Goal: Task Accomplishment & Management: Manage account settings

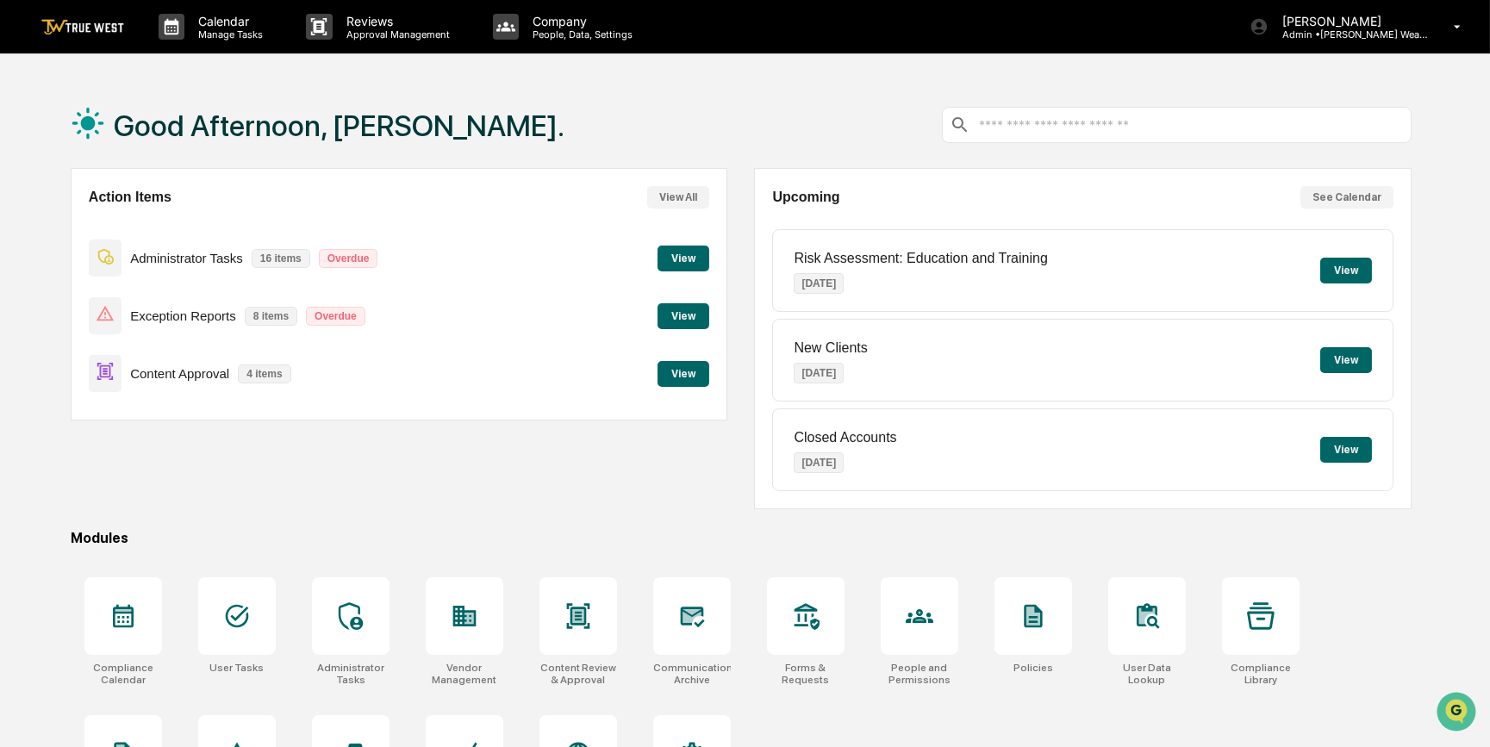
click at [698, 371] on button "View" at bounding box center [683, 374] width 52 height 26
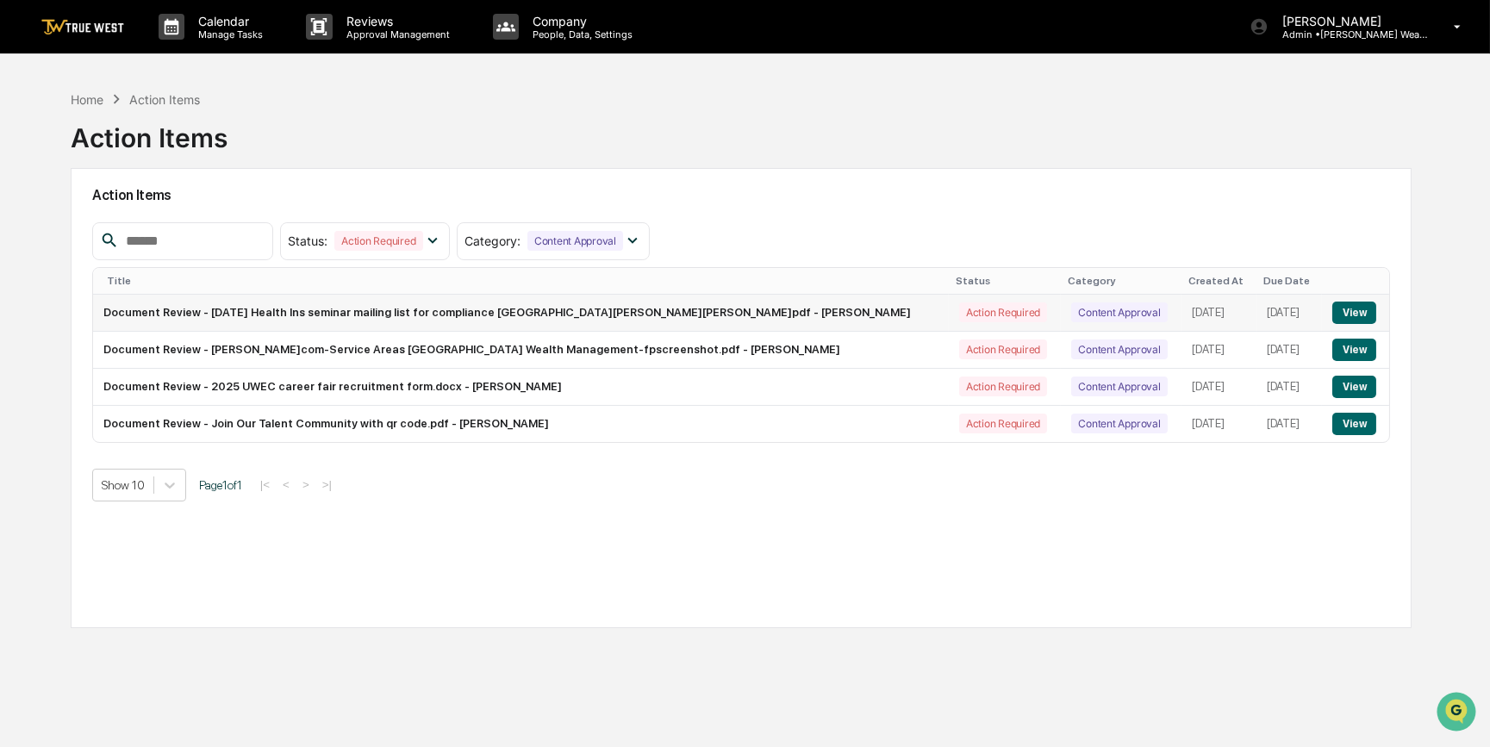
click at [1344, 318] on button "View" at bounding box center [1354, 313] width 44 height 22
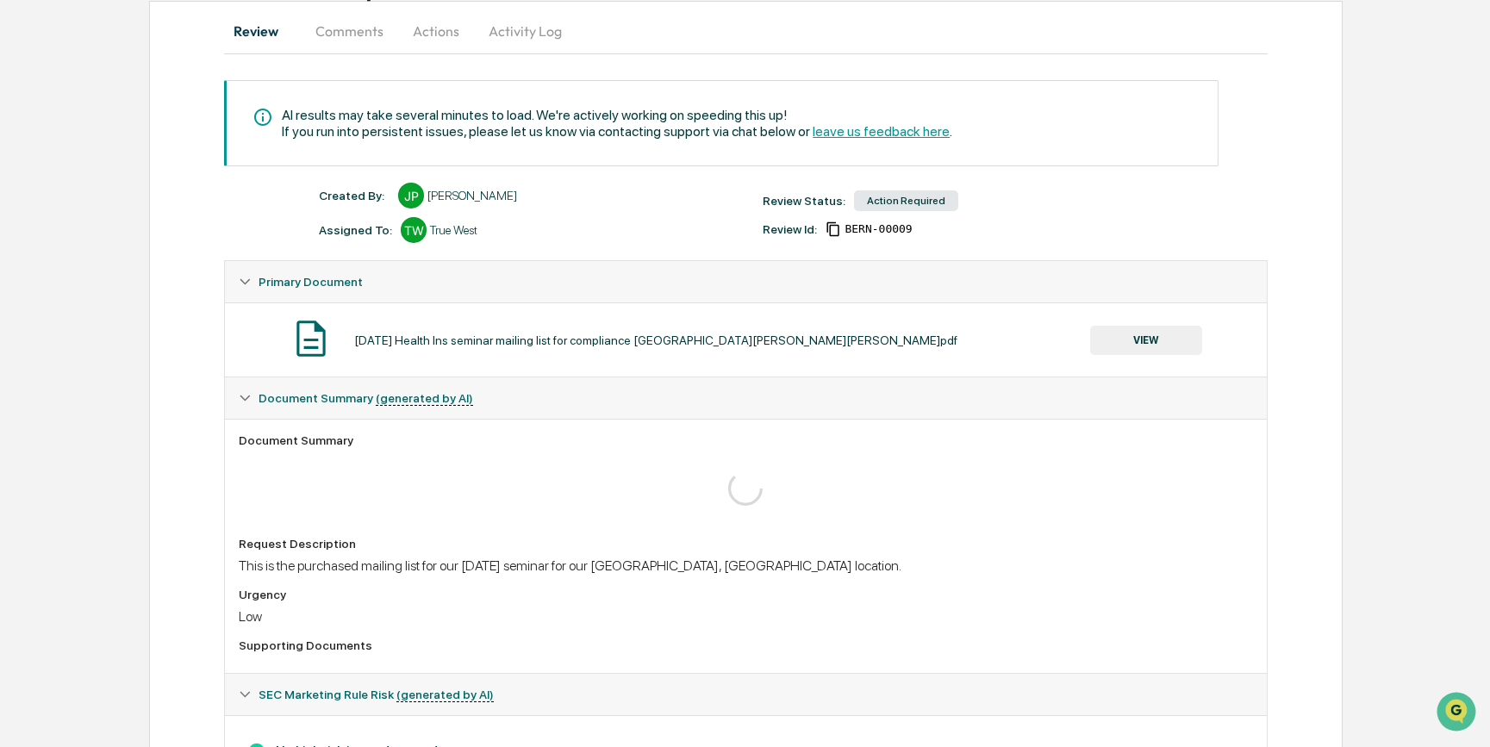
scroll to position [234, 0]
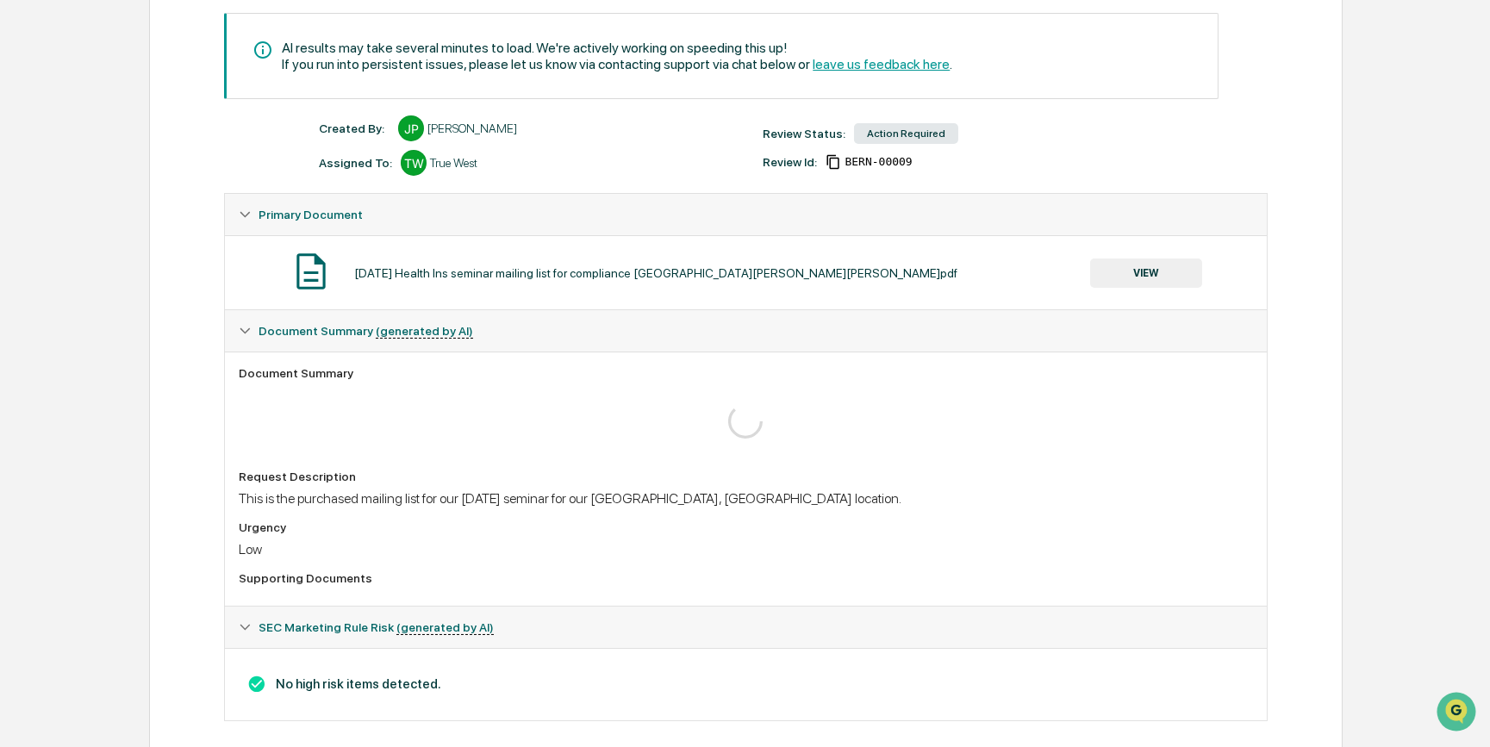
click at [1178, 268] on button "VIEW" at bounding box center [1146, 272] width 112 height 29
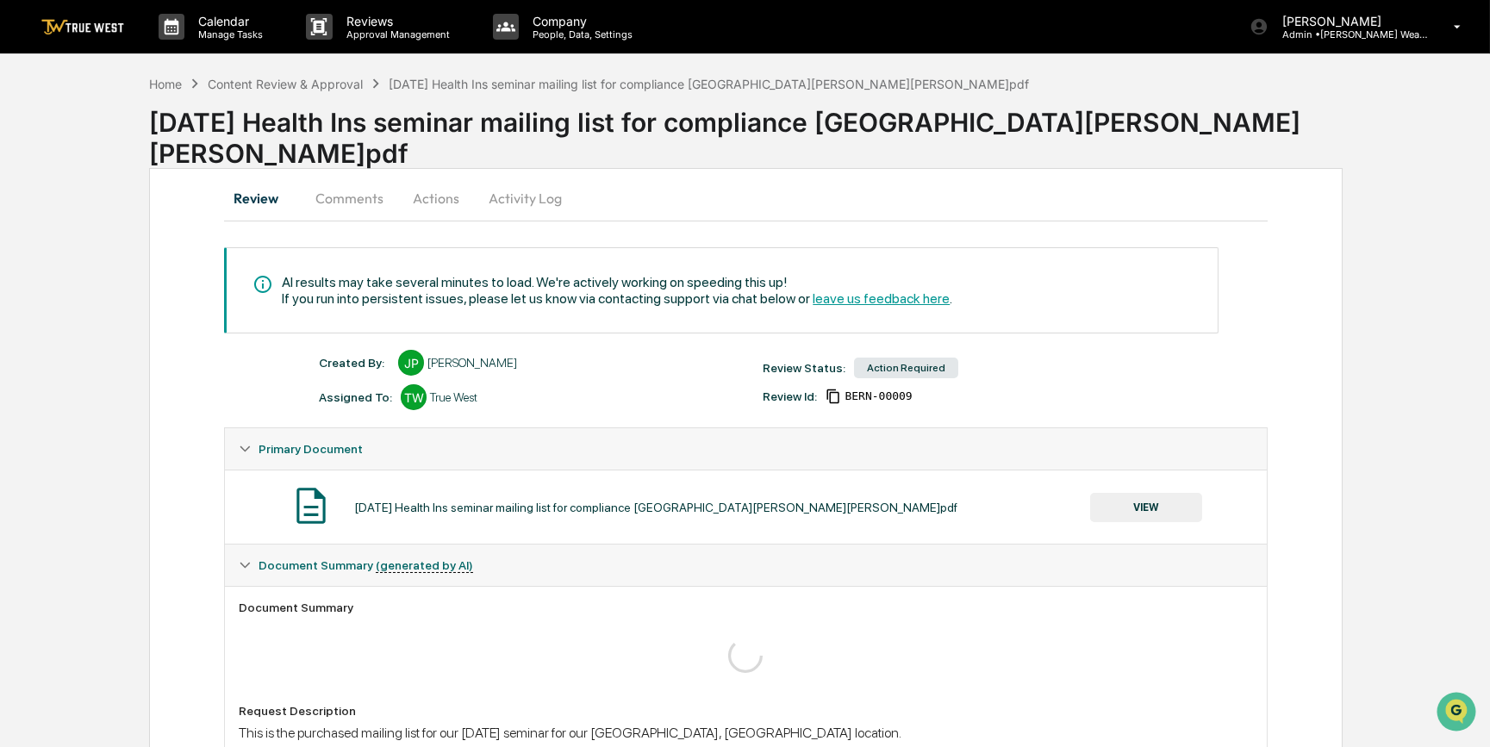
click at [428, 194] on button "Actions" at bounding box center [436, 197] width 78 height 41
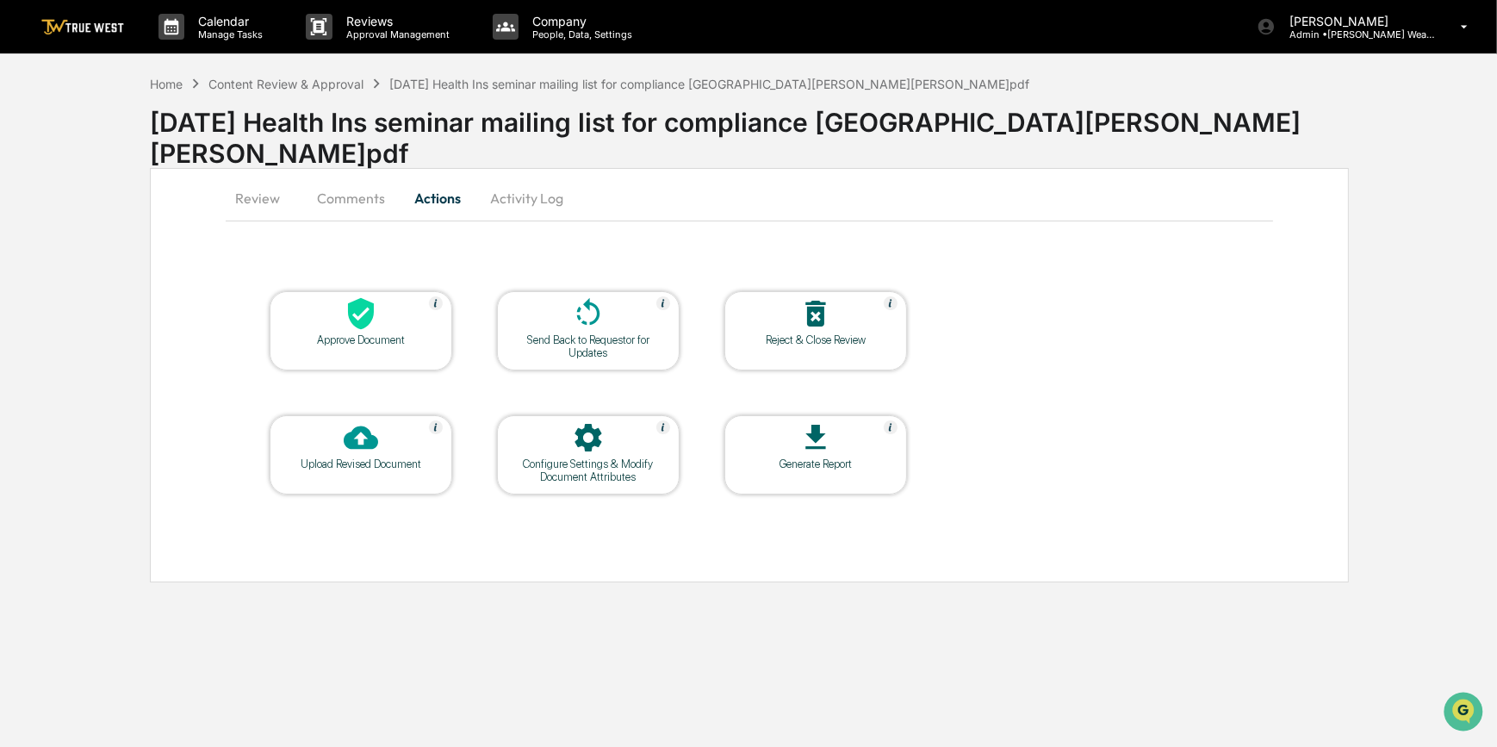
click at [417, 313] on div at bounding box center [361, 314] width 172 height 37
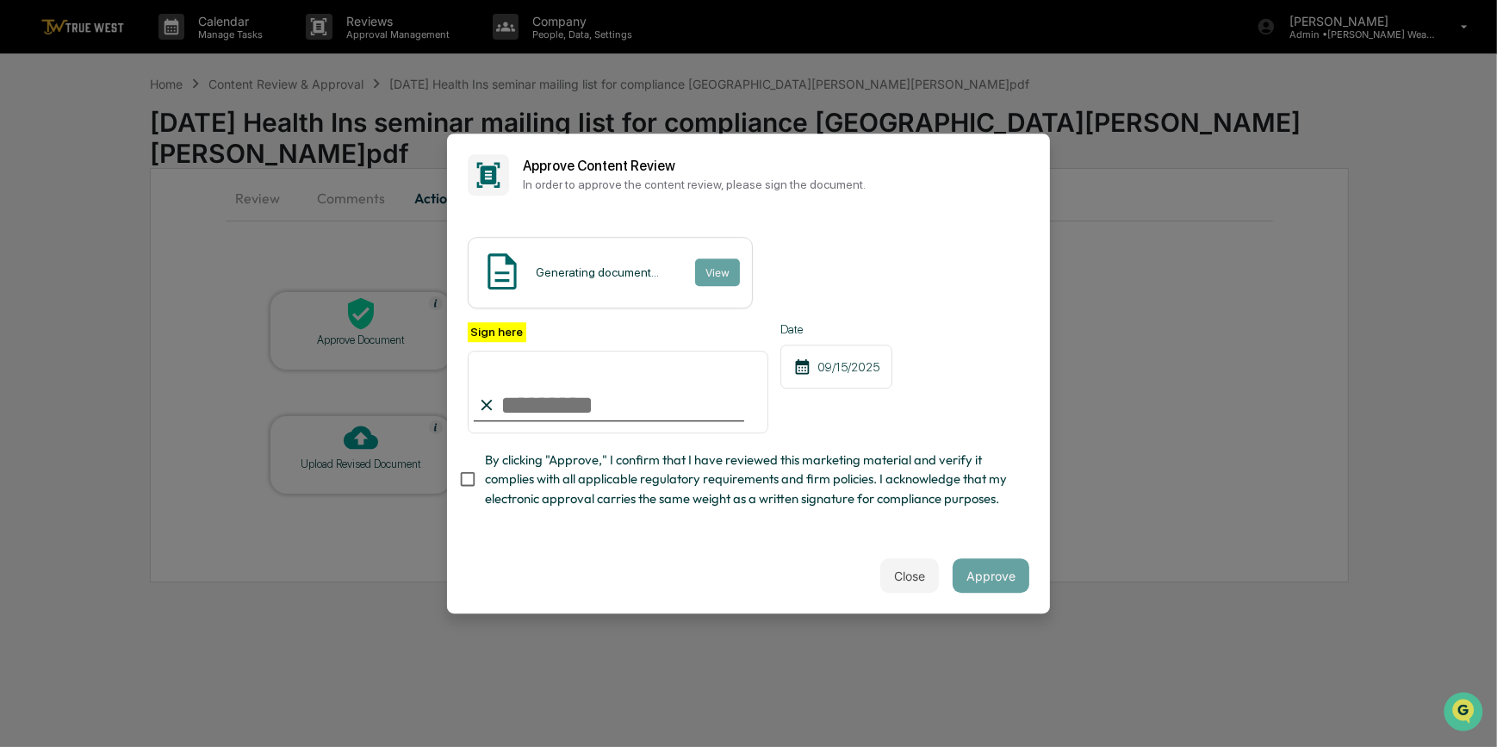
drag, startPoint x: 564, startPoint y: 395, endPoint x: 559, endPoint y: 421, distance: 26.4
click at [564, 395] on input "Sign here" at bounding box center [618, 392] width 301 height 83
type input "*********"
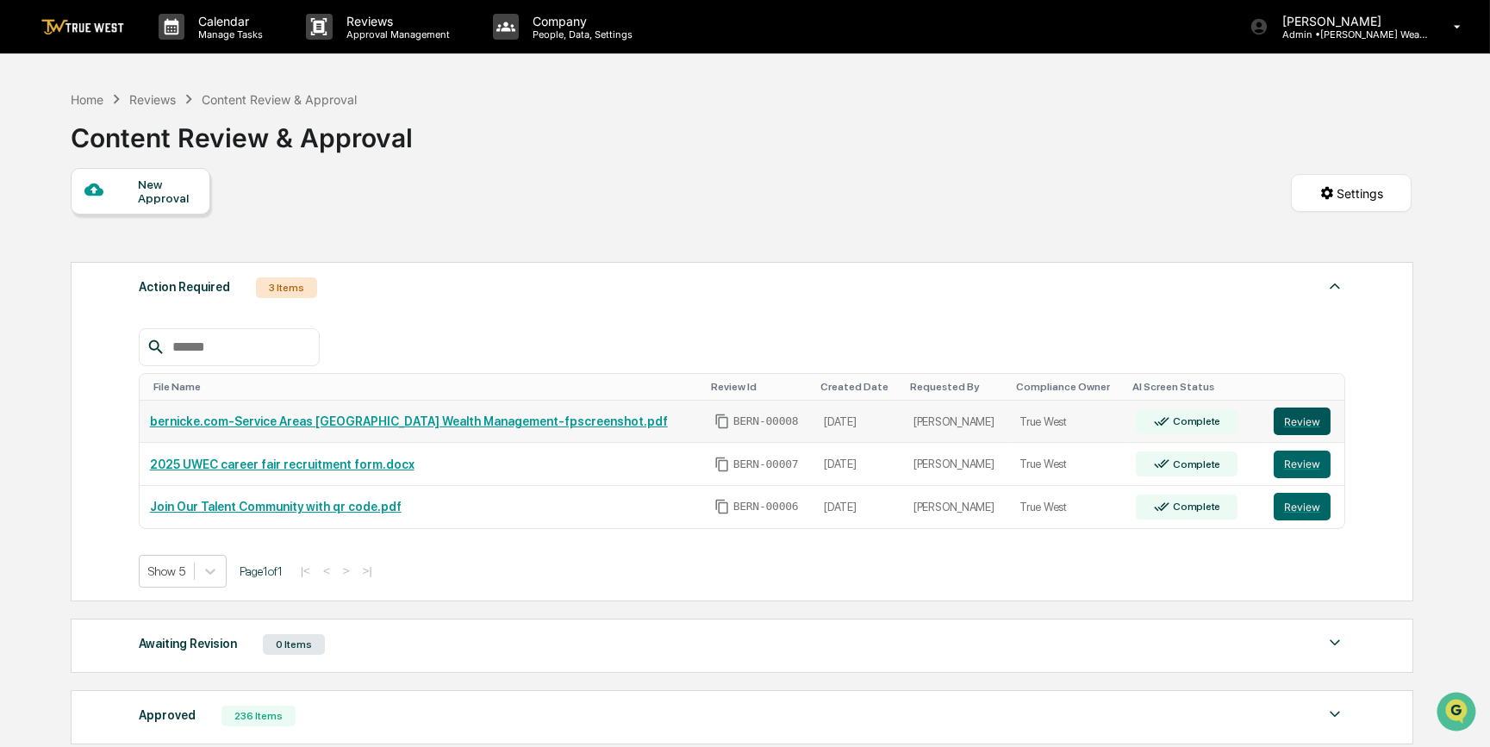
click at [1289, 428] on button "Review" at bounding box center [1301, 421] width 57 height 28
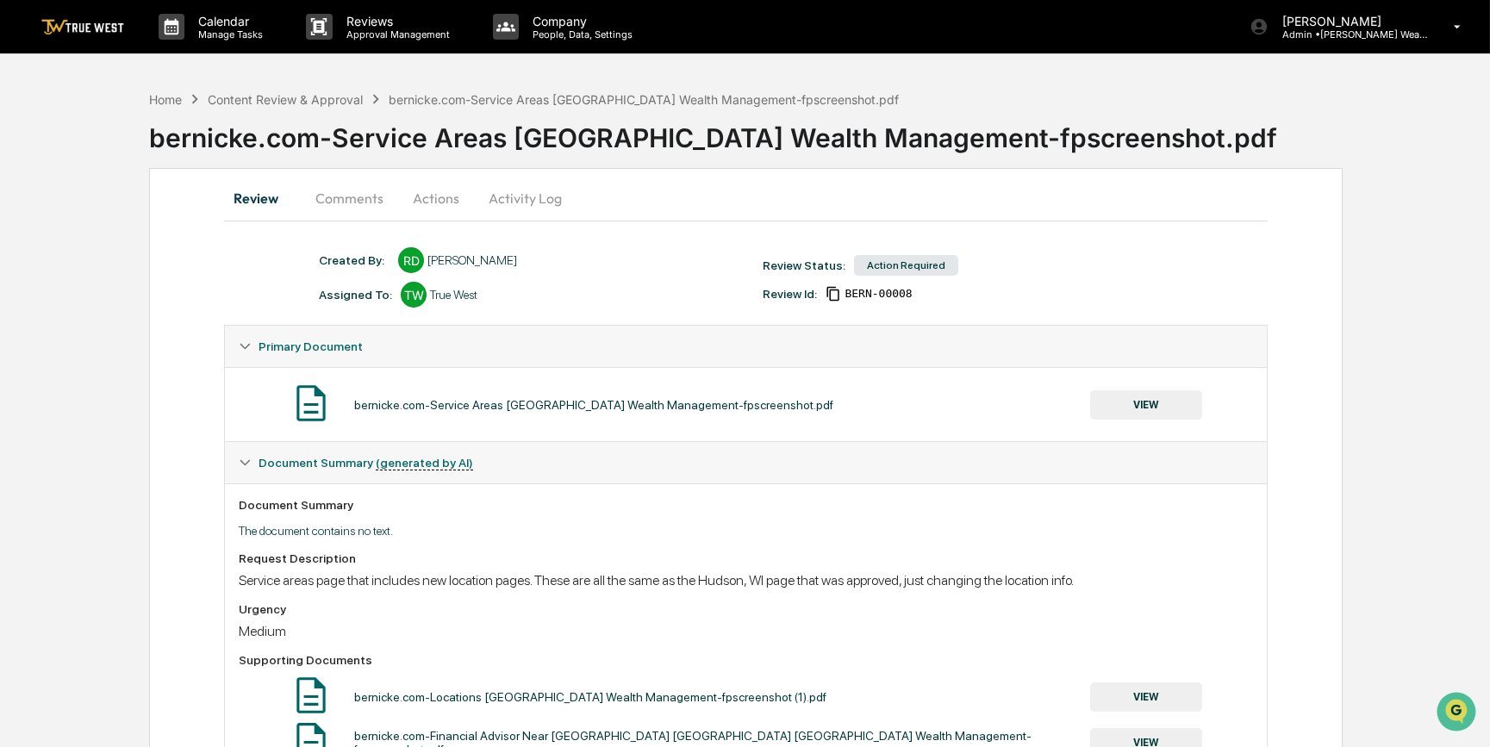
click at [1128, 412] on button "VIEW" at bounding box center [1146, 404] width 112 height 29
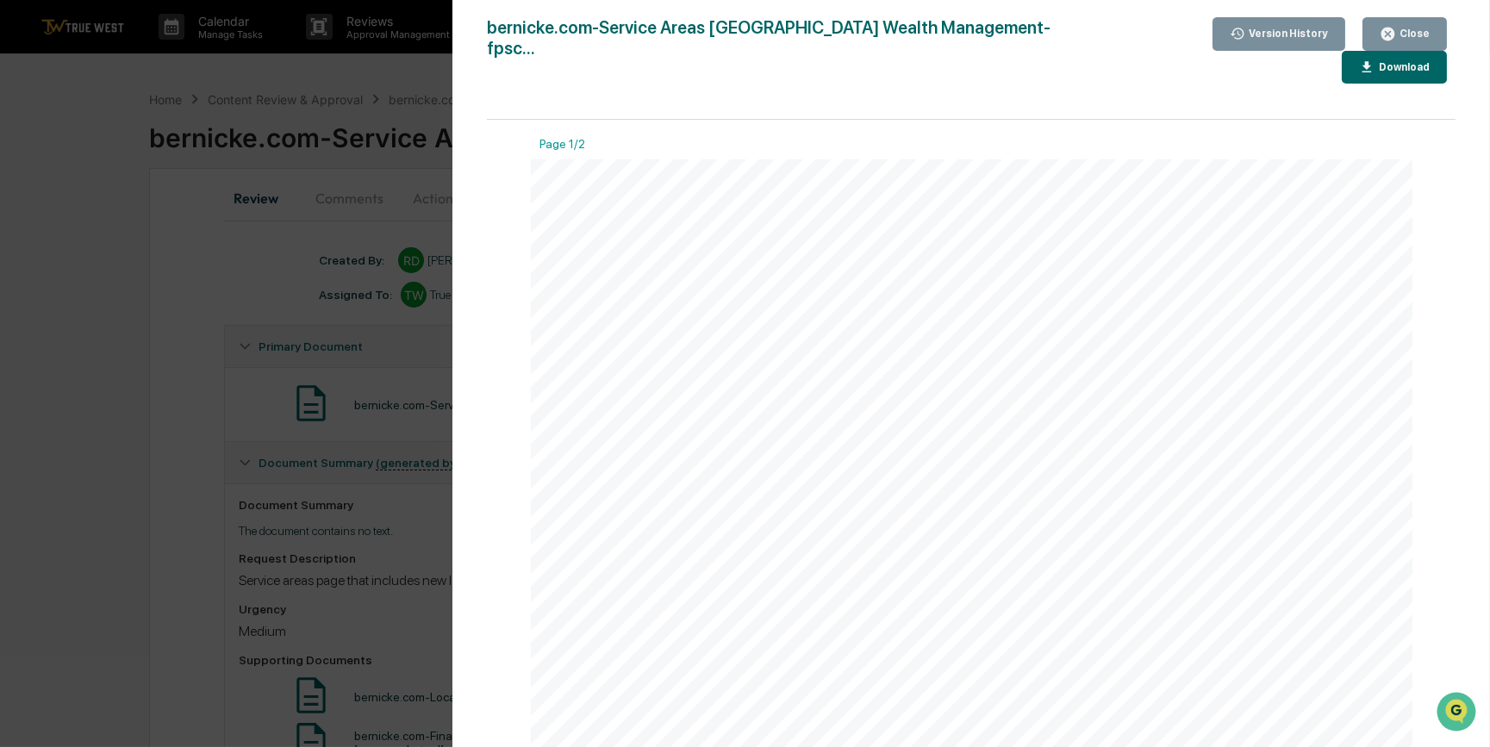
drag, startPoint x: 1279, startPoint y: 209, endPoint x: 159, endPoint y: 348, distance: 1128.5
click at [159, 348] on div "Version History [DATE] 05:11 PM [PERSON_NAME]com-Service Areas [GEOGRAPHIC_DATA…" at bounding box center [745, 373] width 1490 height 747
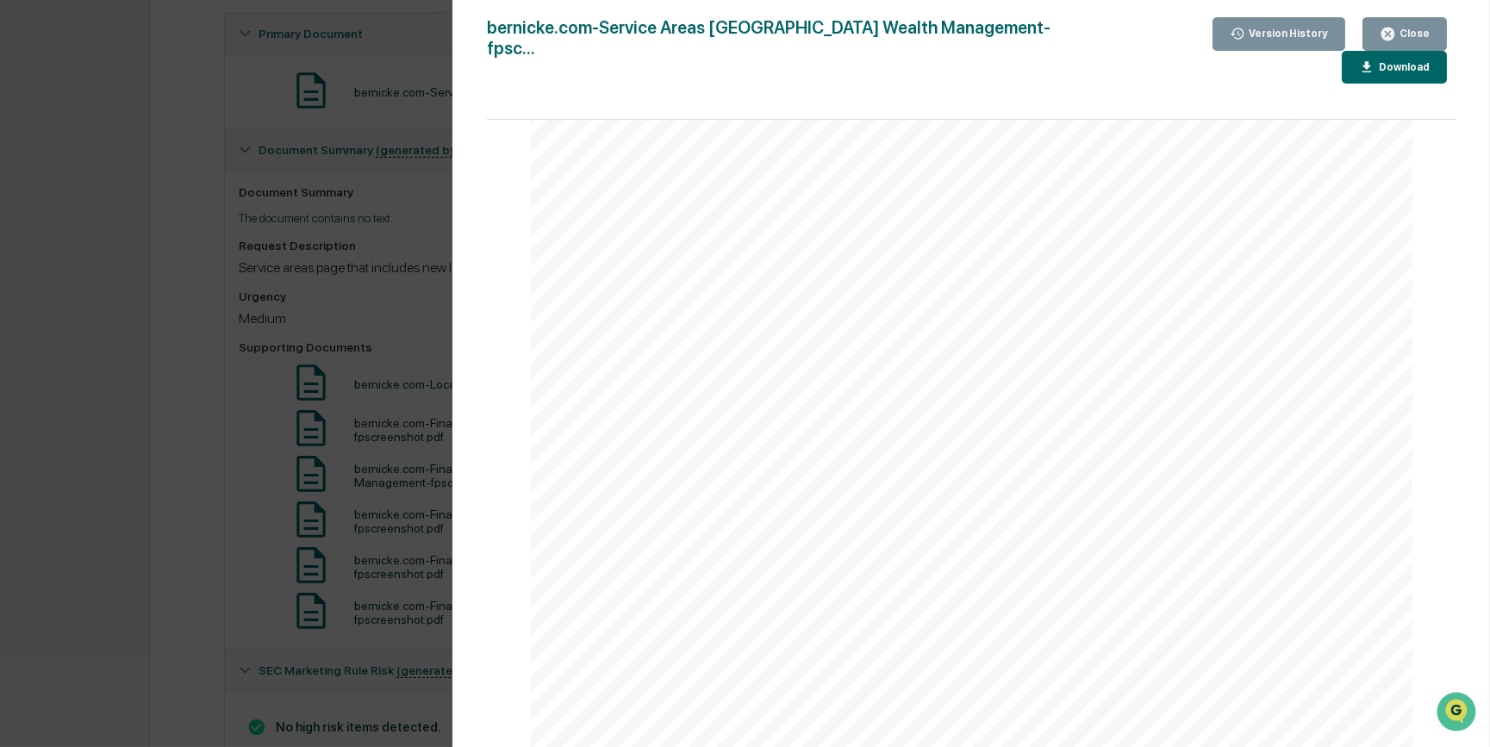
scroll to position [705, 0]
click at [172, 470] on div "Version History [DATE] 05:11 PM [PERSON_NAME]com-Service Areas [GEOGRAPHIC_DATA…" at bounding box center [745, 373] width 1490 height 747
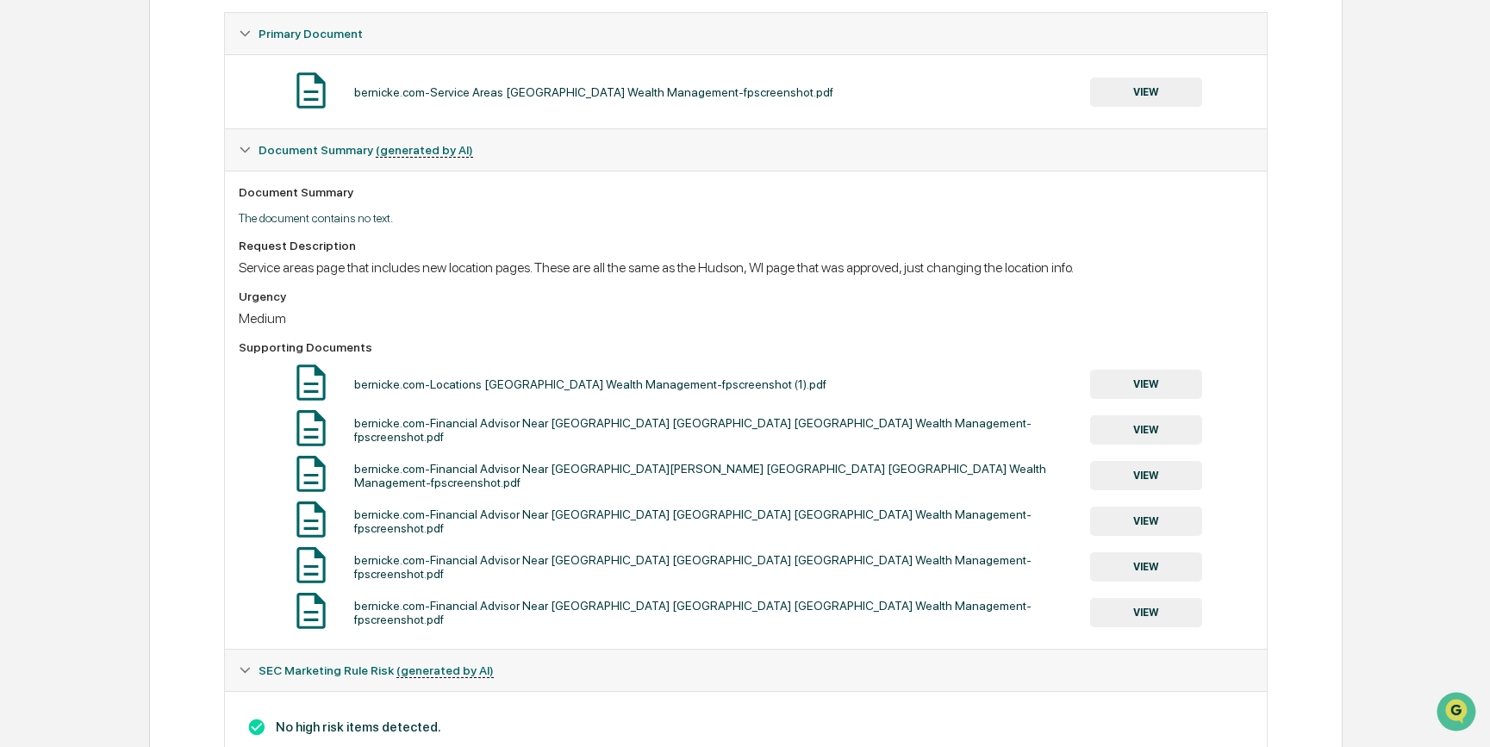
click at [1129, 391] on button "VIEW" at bounding box center [1146, 384] width 112 height 29
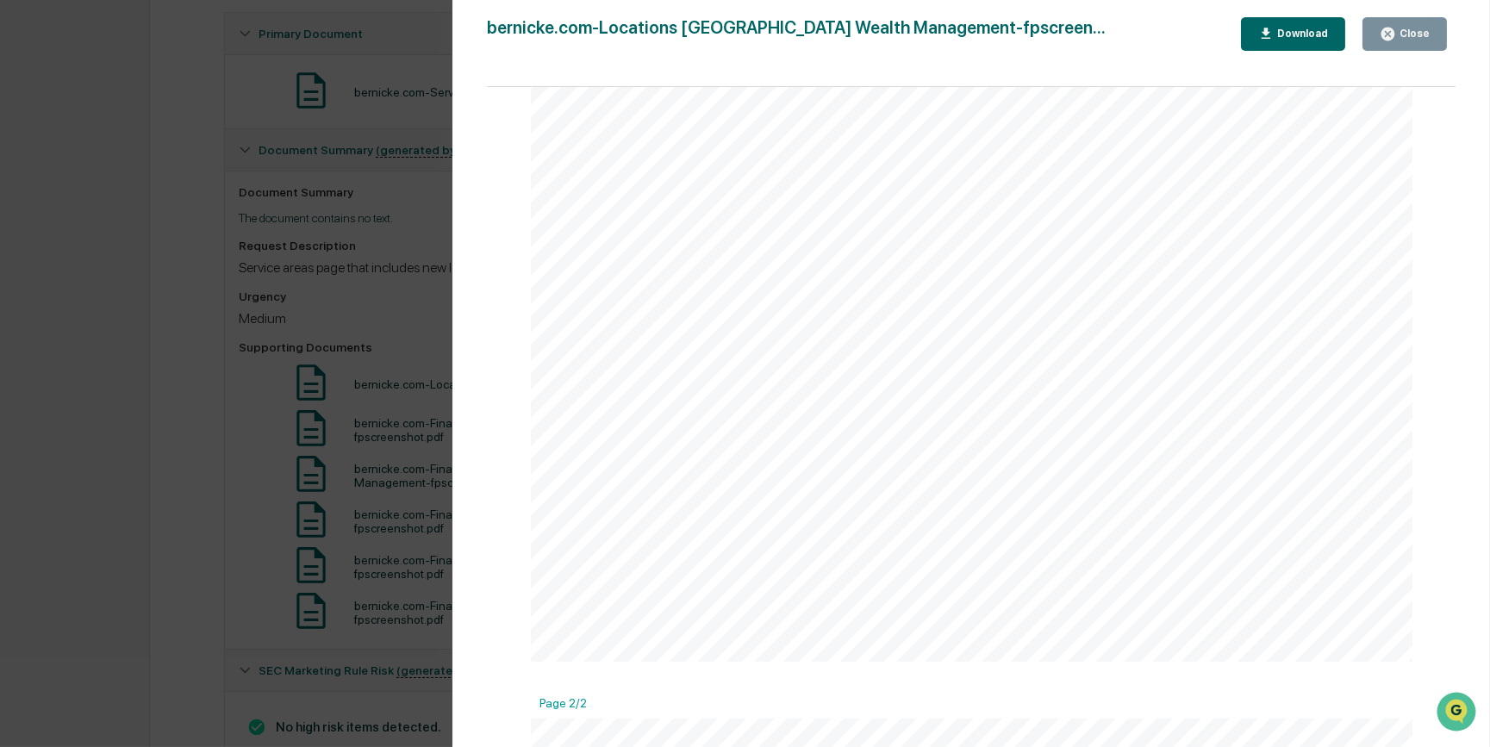
scroll to position [626, 0]
drag, startPoint x: 177, startPoint y: 463, endPoint x: 421, endPoint y: 463, distance: 244.7
click at [177, 463] on div "Version History 09/15/2025, 05:11 PM Rece Dietrich bernicke.com-Locations Berni…" at bounding box center [745, 373] width 1490 height 747
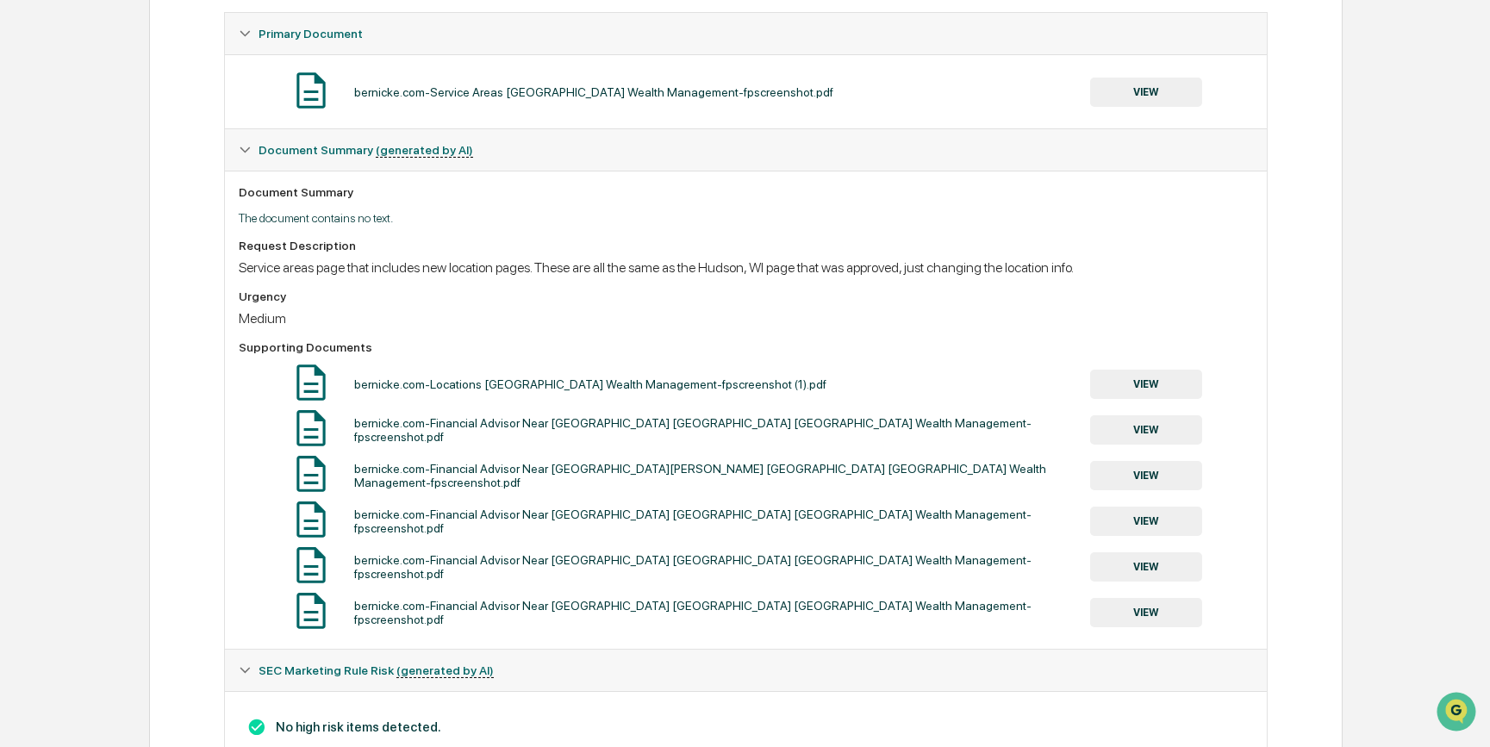
click at [1122, 426] on button "VIEW" at bounding box center [1146, 429] width 112 height 29
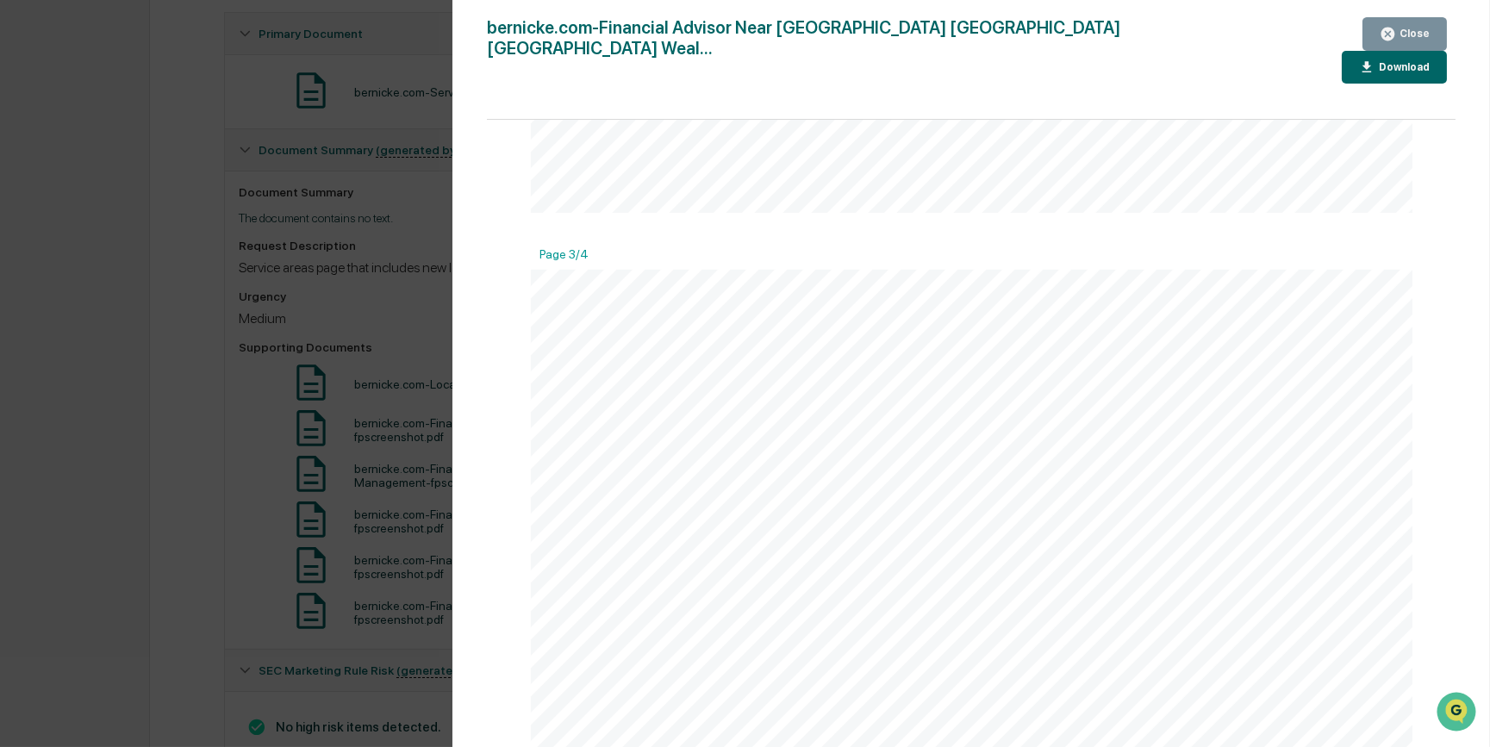
scroll to position [2428, 0]
click at [166, 514] on div "Version History 09/15/2025, 05:11 PM Rece Dietrich bernicke.com-Financial Advis…" at bounding box center [745, 373] width 1490 height 747
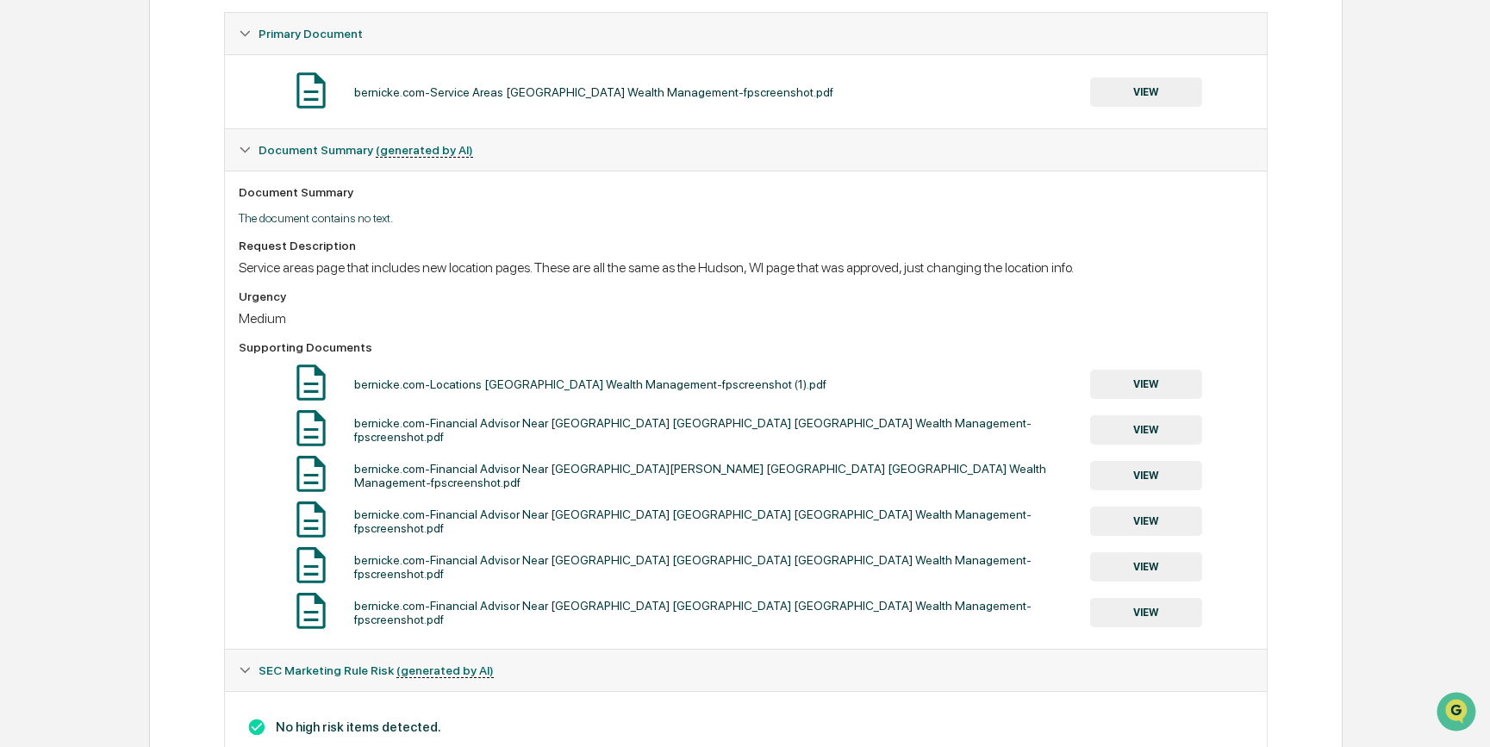
click at [1156, 480] on button "VIEW" at bounding box center [1146, 475] width 112 height 29
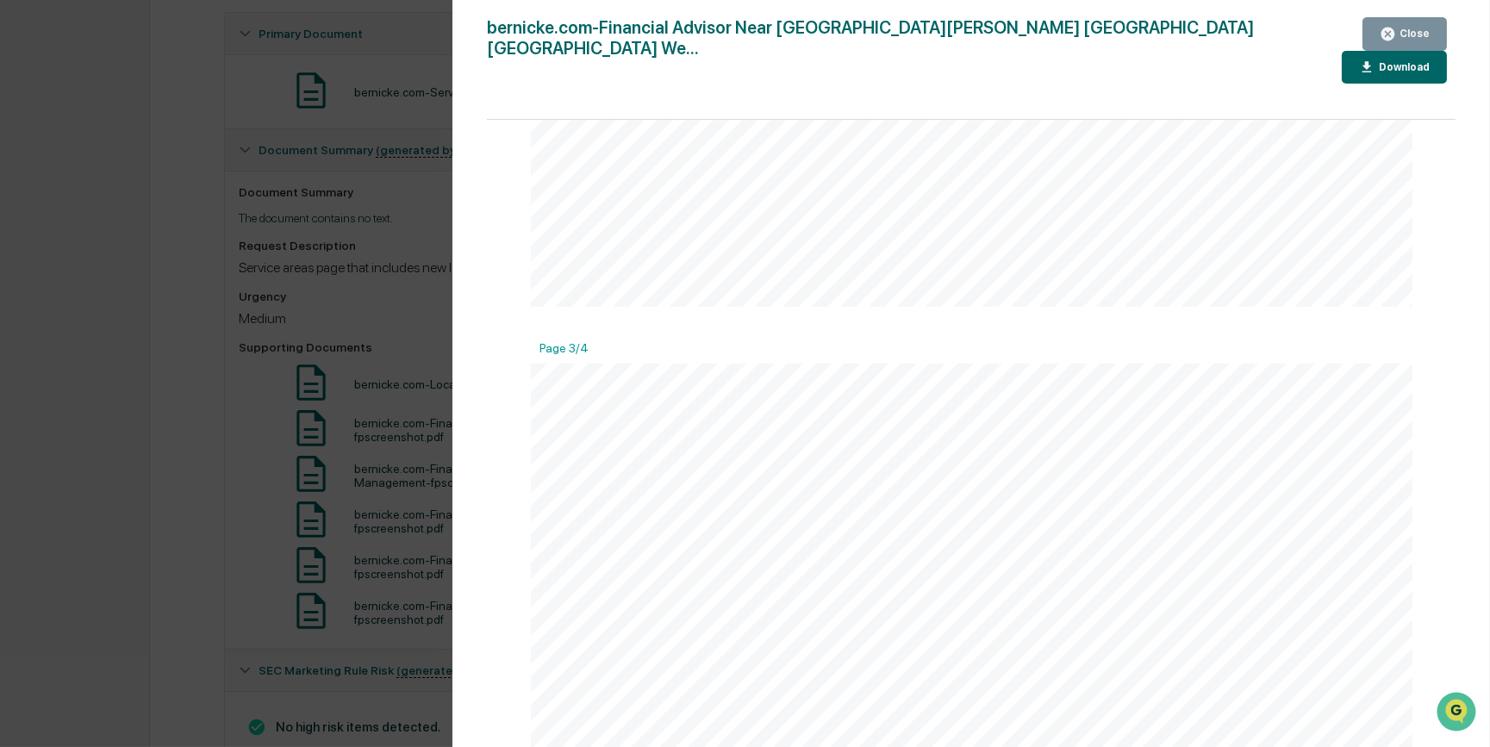
scroll to position [2584, 0]
click at [146, 641] on div "Version History [DATE] 05:11 PM [PERSON_NAME]com-Financial Advisor Near [GEOGRA…" at bounding box center [745, 373] width 1490 height 747
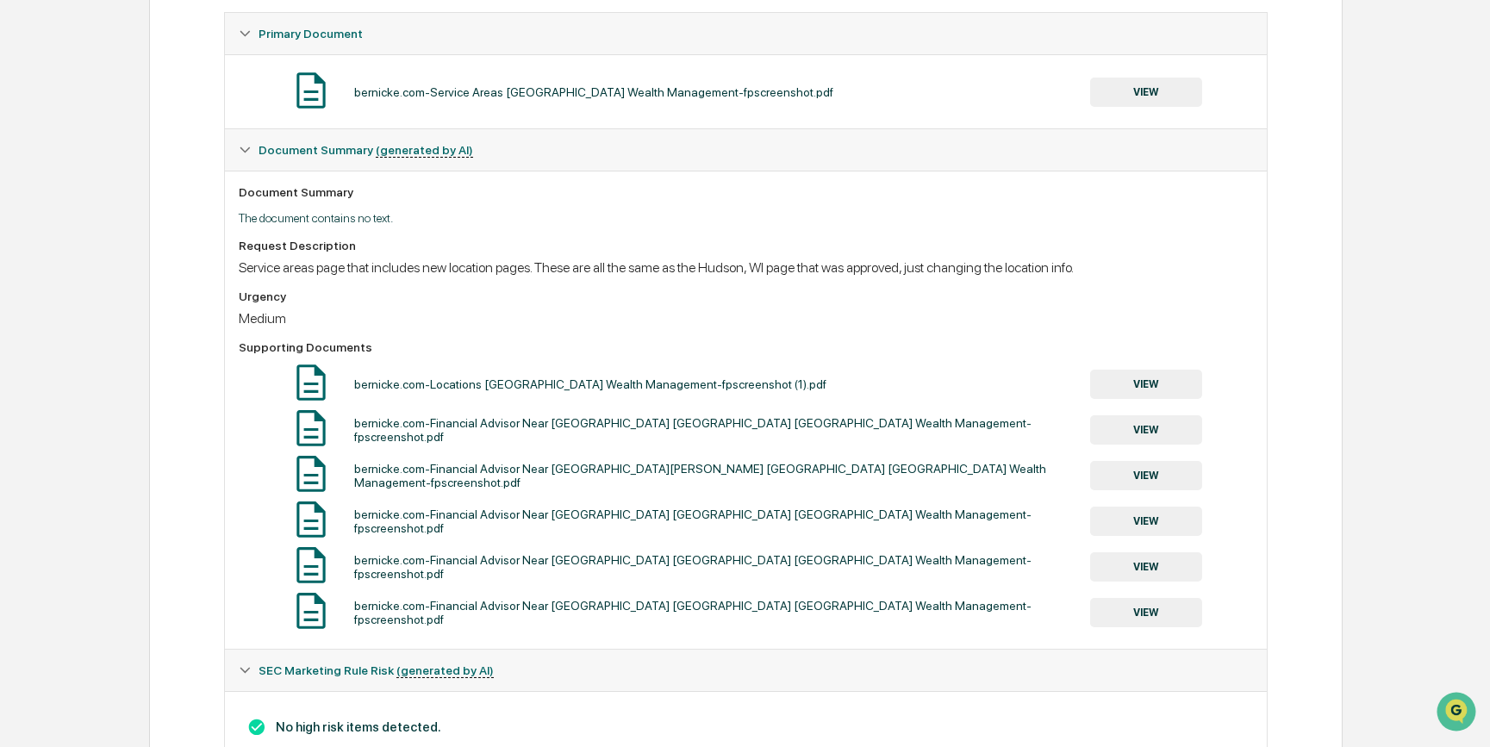
click at [1150, 526] on button "VIEW" at bounding box center [1146, 521] width 112 height 29
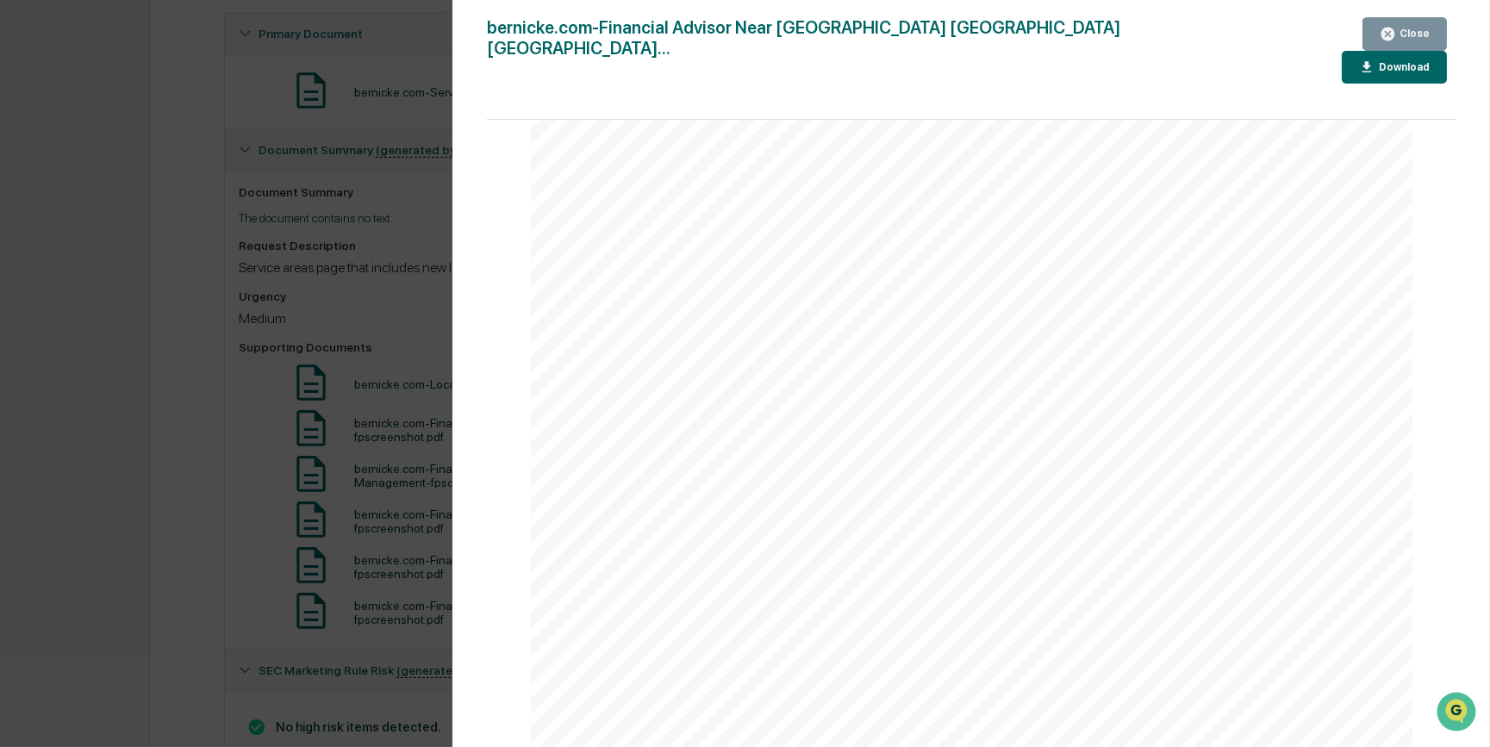
scroll to position [2662, 0]
drag, startPoint x: 217, startPoint y: 592, endPoint x: 196, endPoint y: 591, distance: 21.6
click at [217, 591] on div "Version History [DATE] 05:11 PM Rece [PERSON_NAME]com-Financial Advisor Near [G…" at bounding box center [745, 373] width 1490 height 747
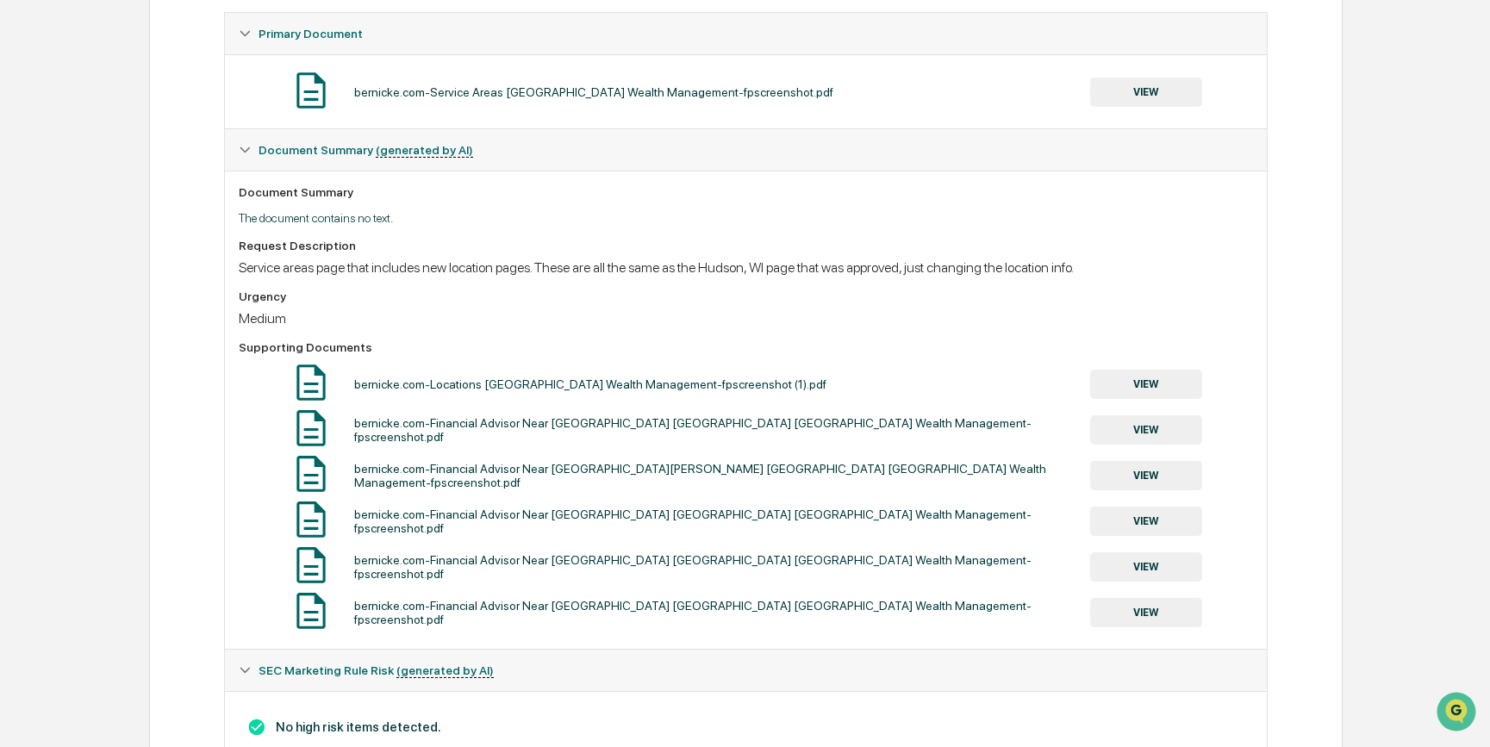
click at [1160, 581] on button "VIEW" at bounding box center [1146, 566] width 112 height 29
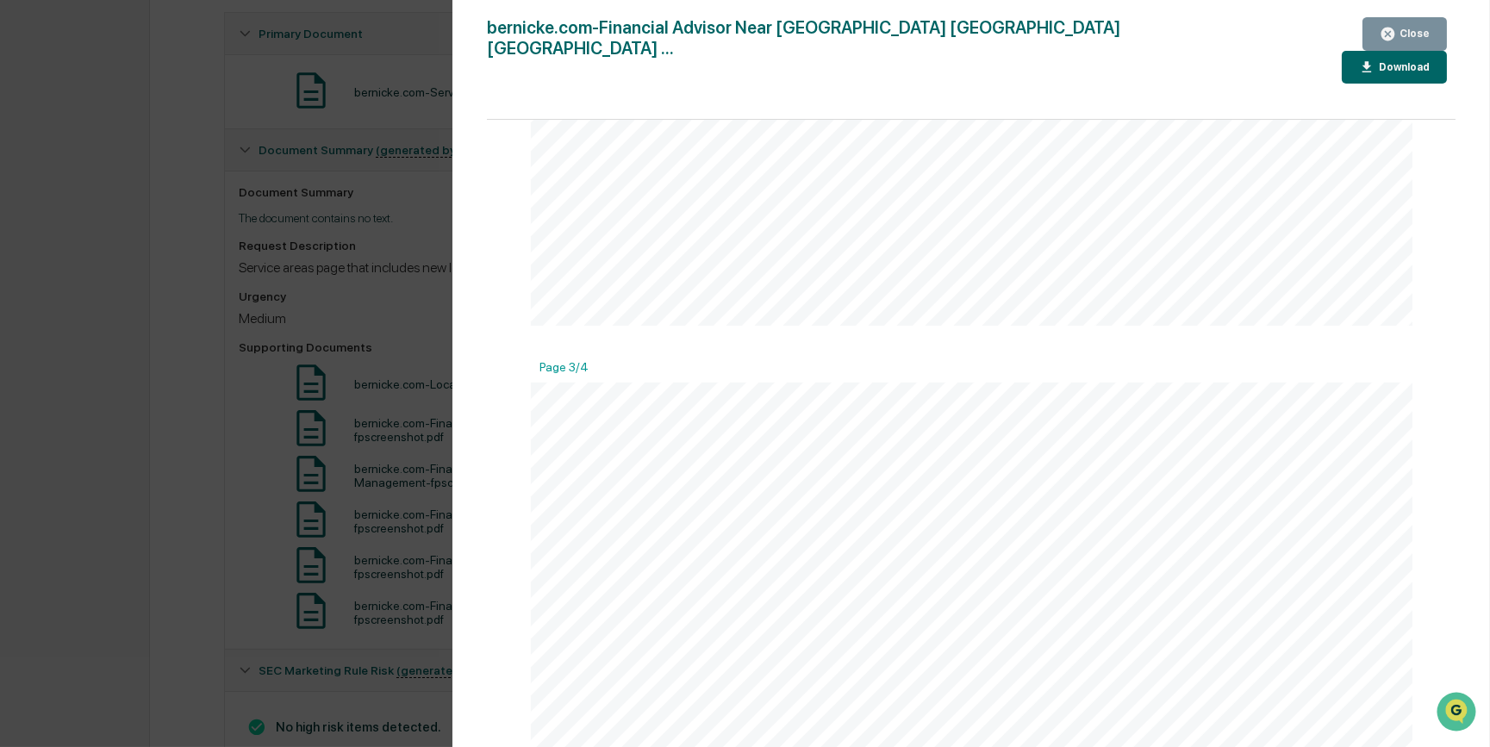
scroll to position [2192, 0]
click at [170, 578] on div "Version History 09/15/2025, 05:11 PM Rece Dietrich bernicke.com-Financial Advis…" at bounding box center [745, 373] width 1490 height 747
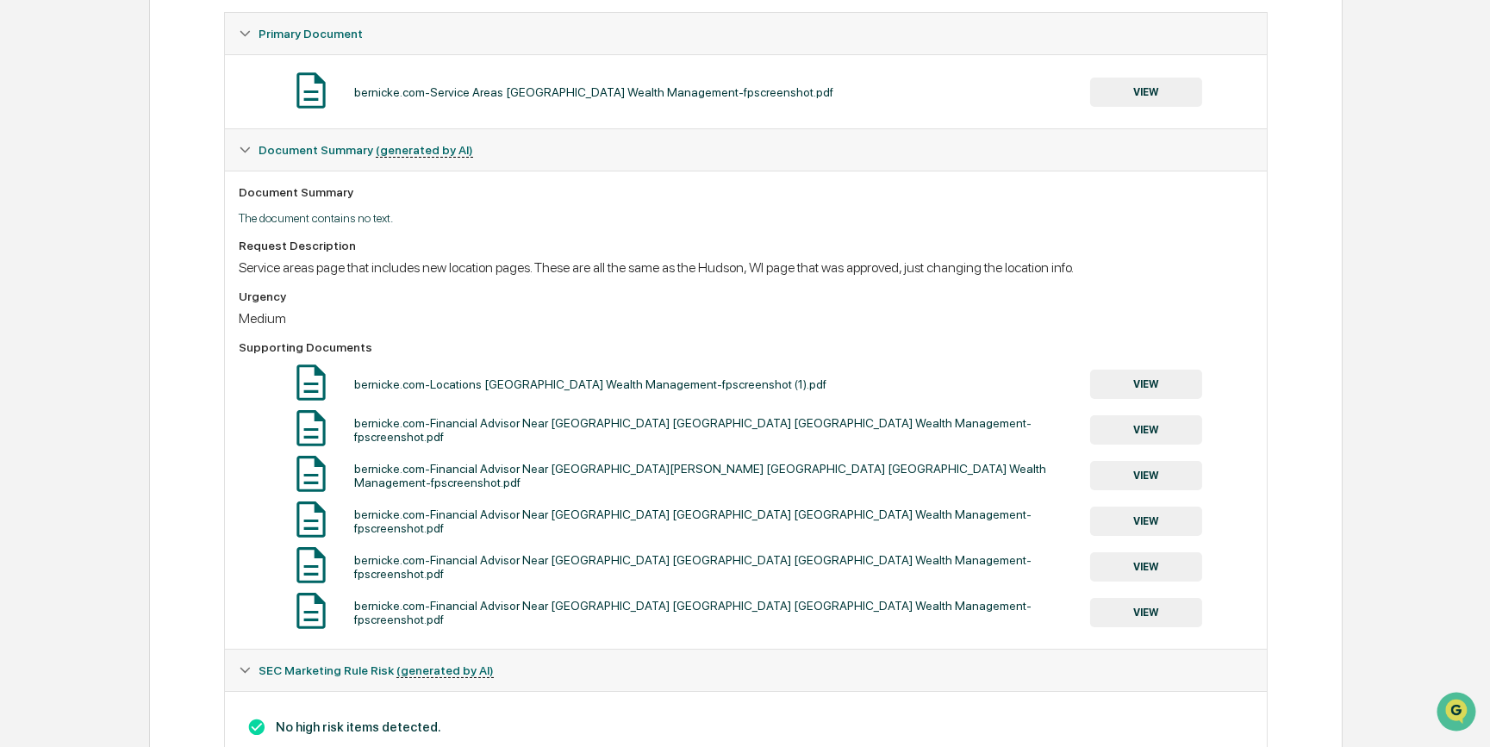
click at [1185, 619] on button "VIEW" at bounding box center [1146, 612] width 112 height 29
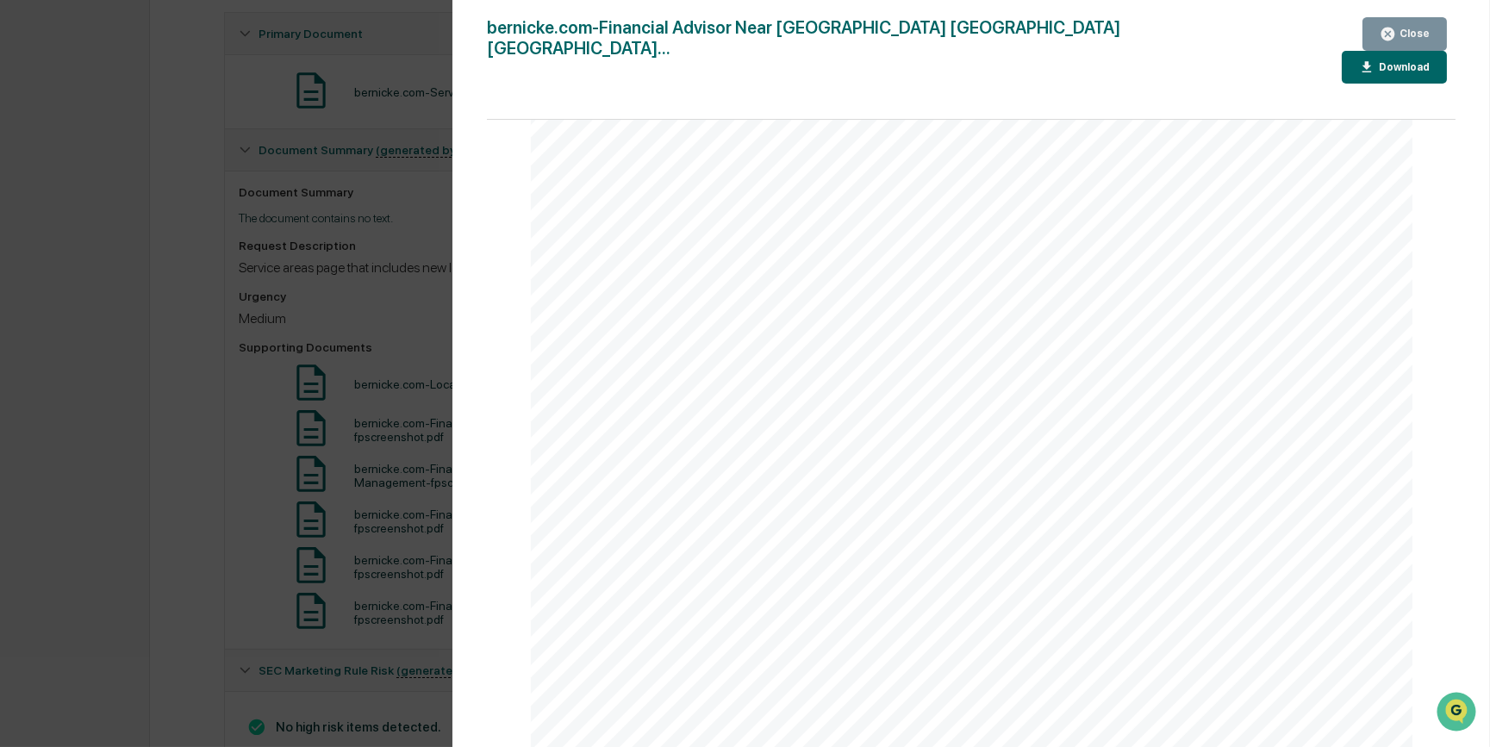
scroll to position [2584, 0]
click at [105, 497] on div "Version History 09/15/2025, 05:11 PM Rece Dietrich bernicke.com-Financial Advis…" at bounding box center [745, 373] width 1490 height 747
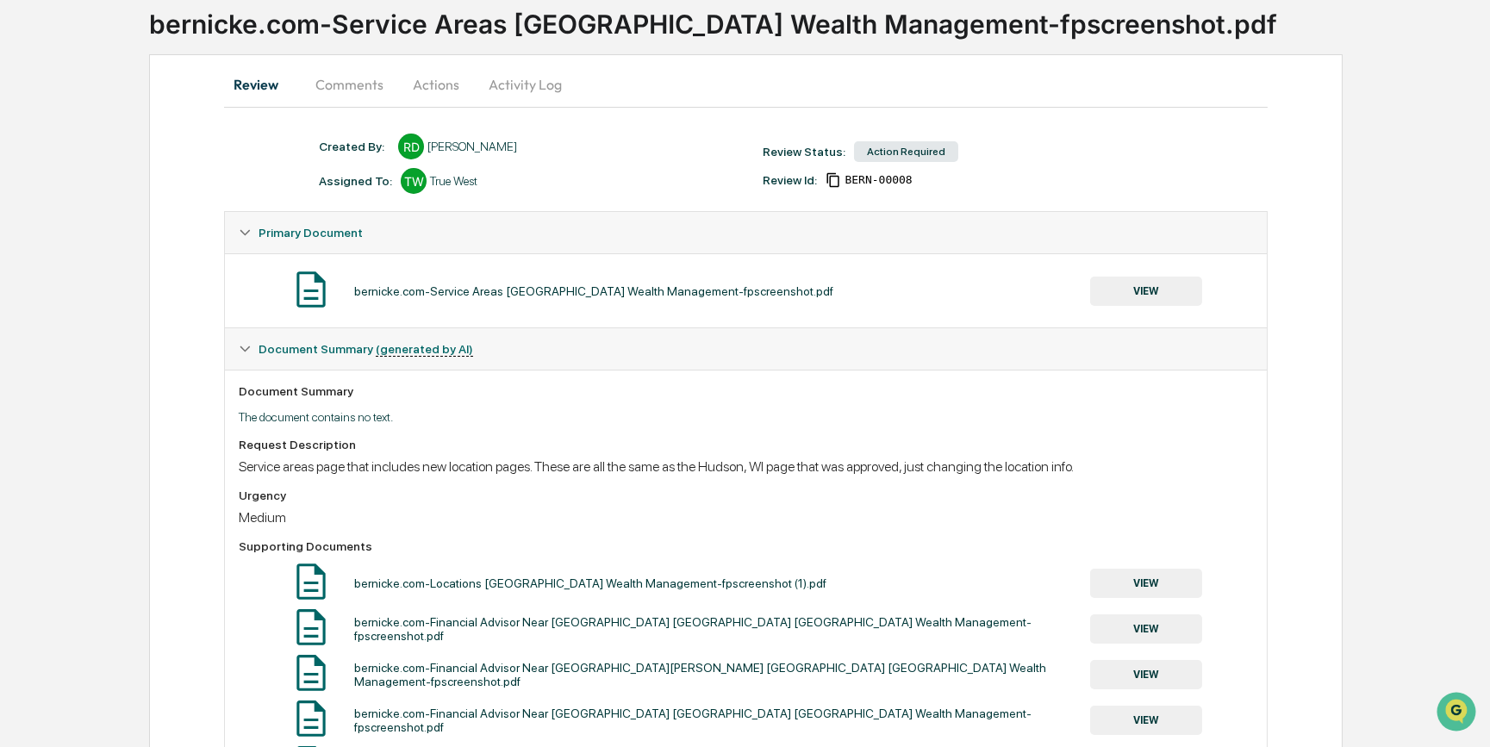
scroll to position [0, 0]
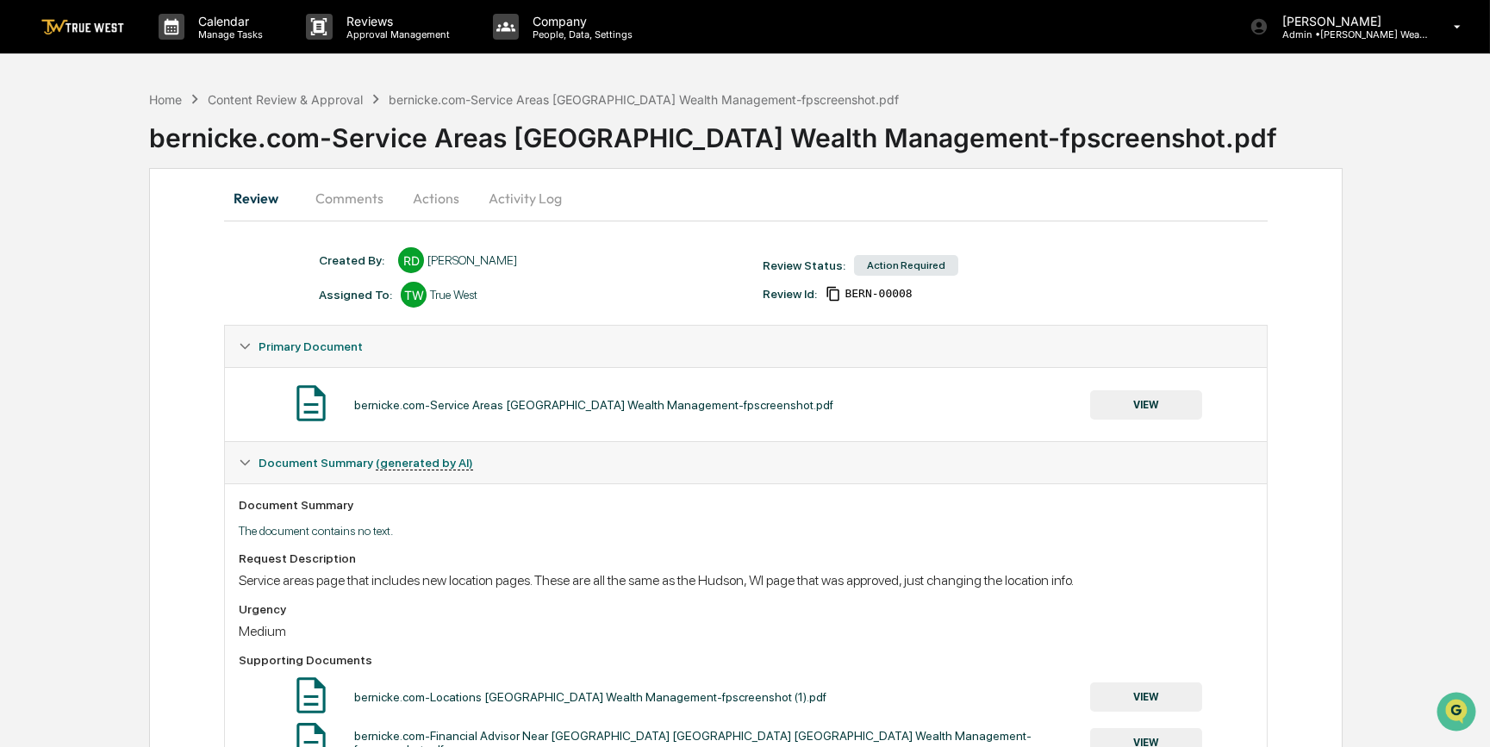
click at [444, 198] on button "Actions" at bounding box center [436, 197] width 78 height 41
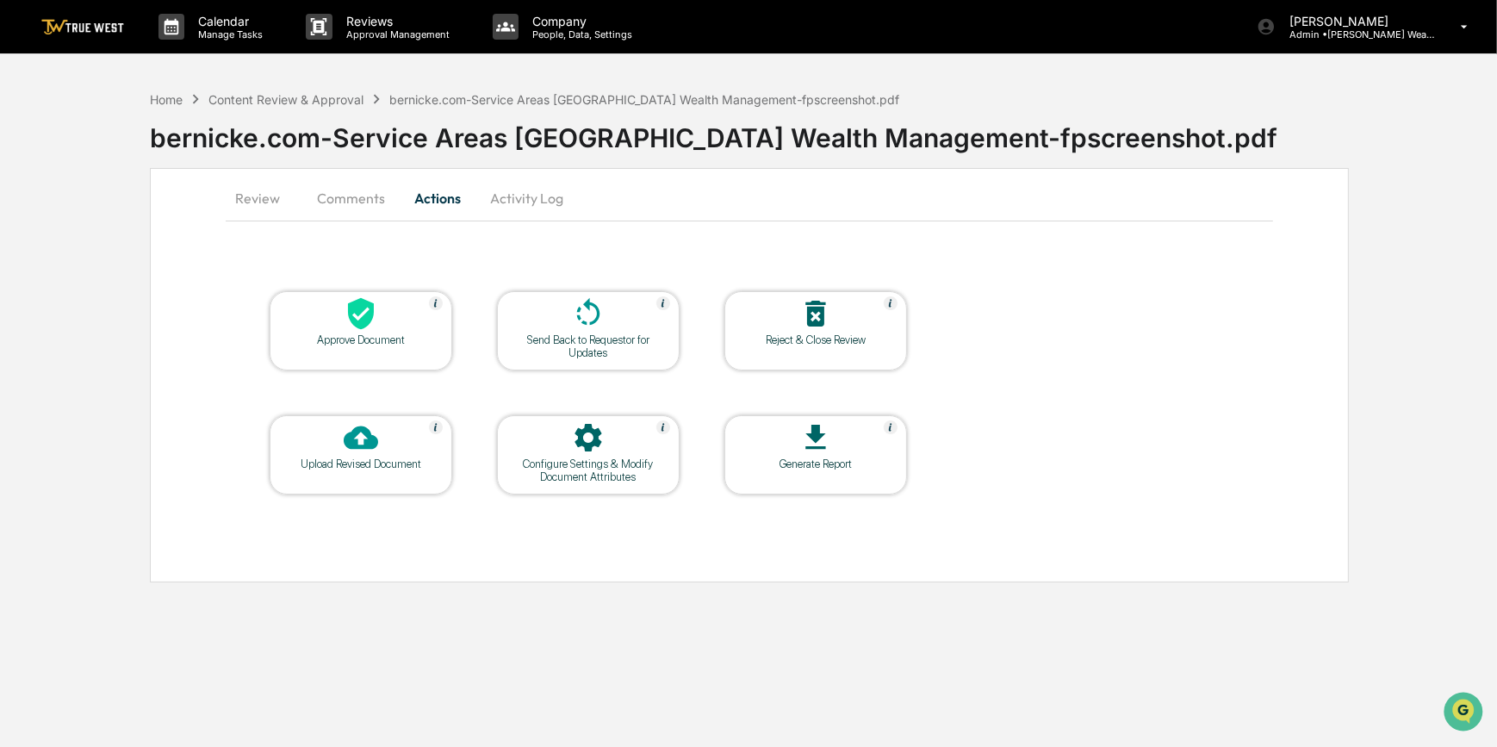
click at [426, 323] on div at bounding box center [361, 314] width 172 height 37
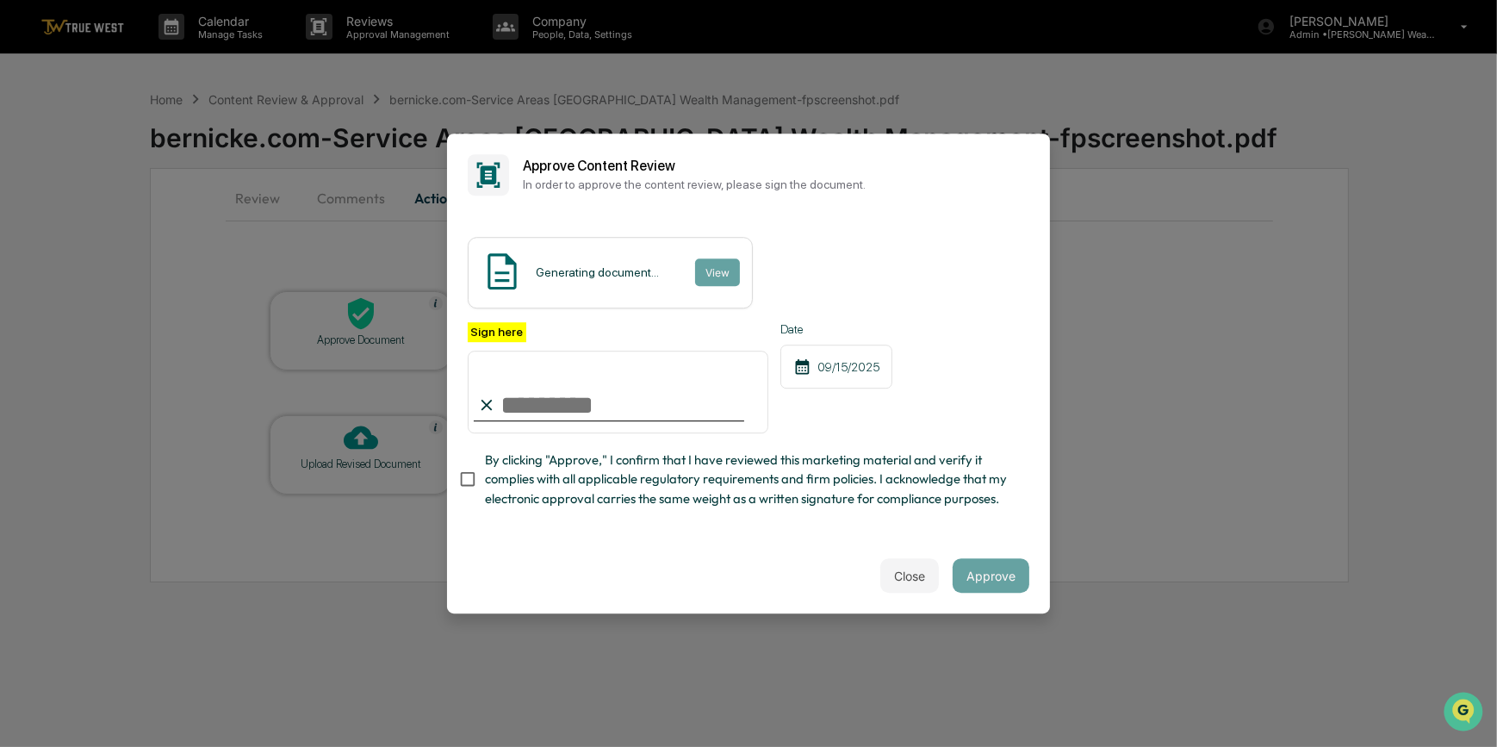
click at [581, 405] on input "Sign here" at bounding box center [618, 392] width 301 height 83
type input "*********"
click at [711, 258] on button "View" at bounding box center [716, 272] width 45 height 28
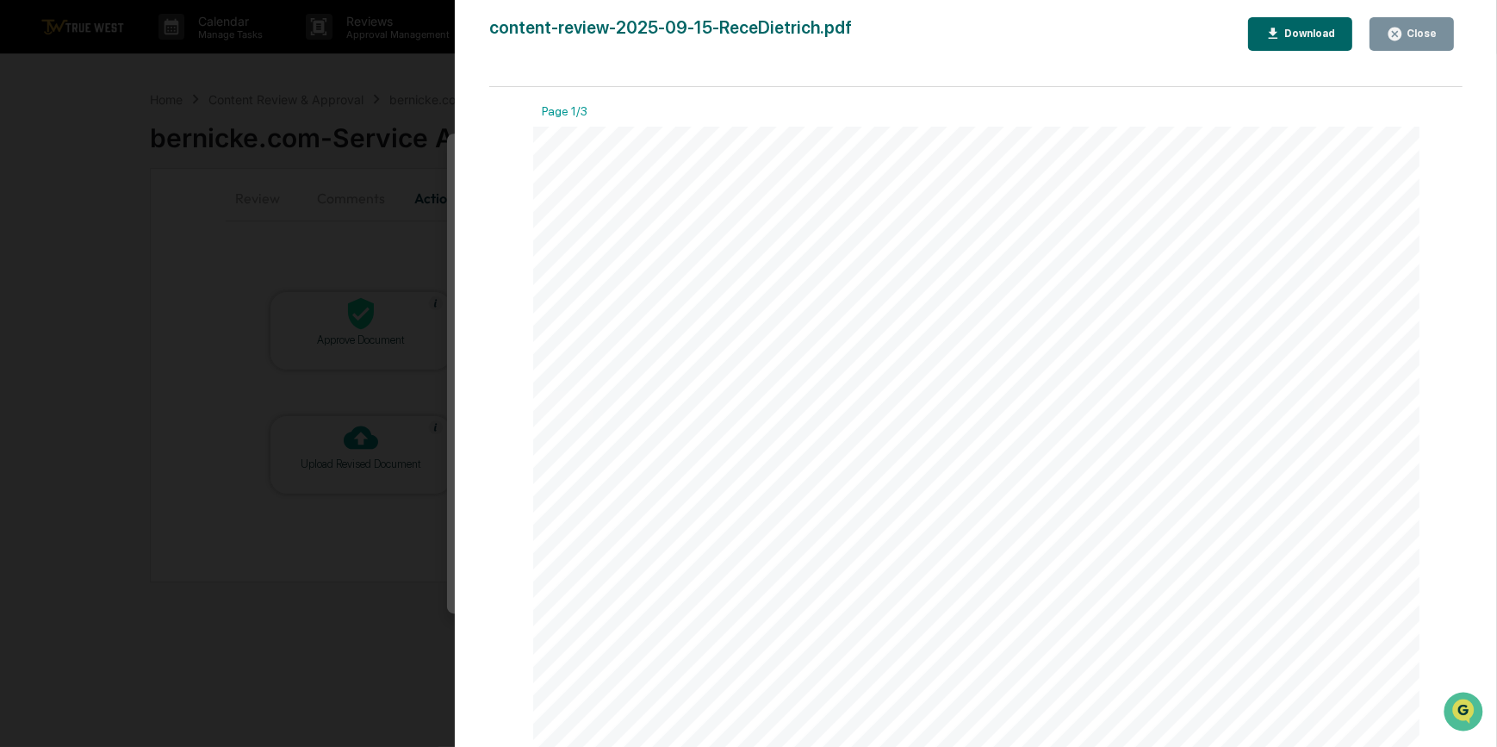
click at [346, 256] on div "Version History 09/15/2025, 06:48 PM Carliss Marshall content-review-2025-09-15…" at bounding box center [748, 373] width 1497 height 747
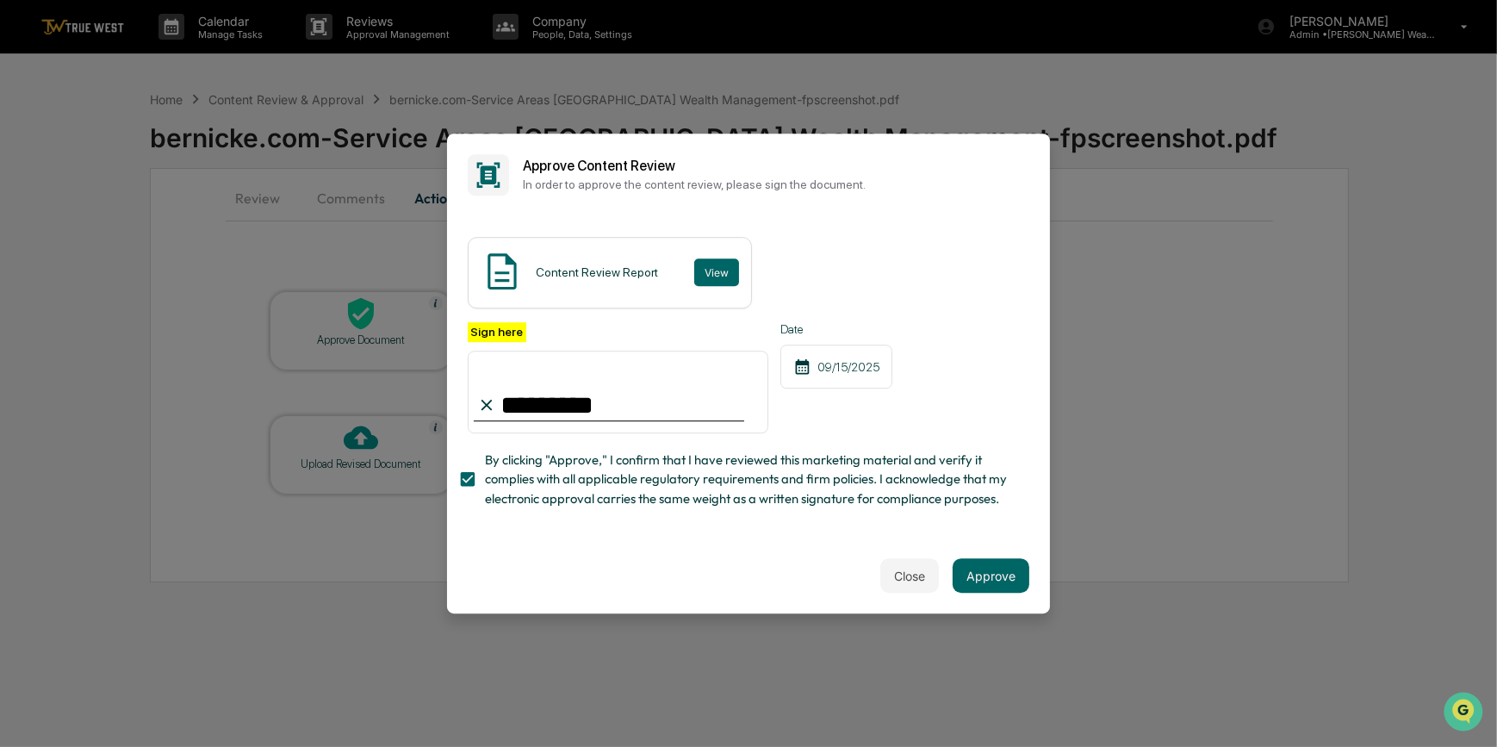
click at [1000, 573] on button "Approve" at bounding box center [991, 575] width 77 height 34
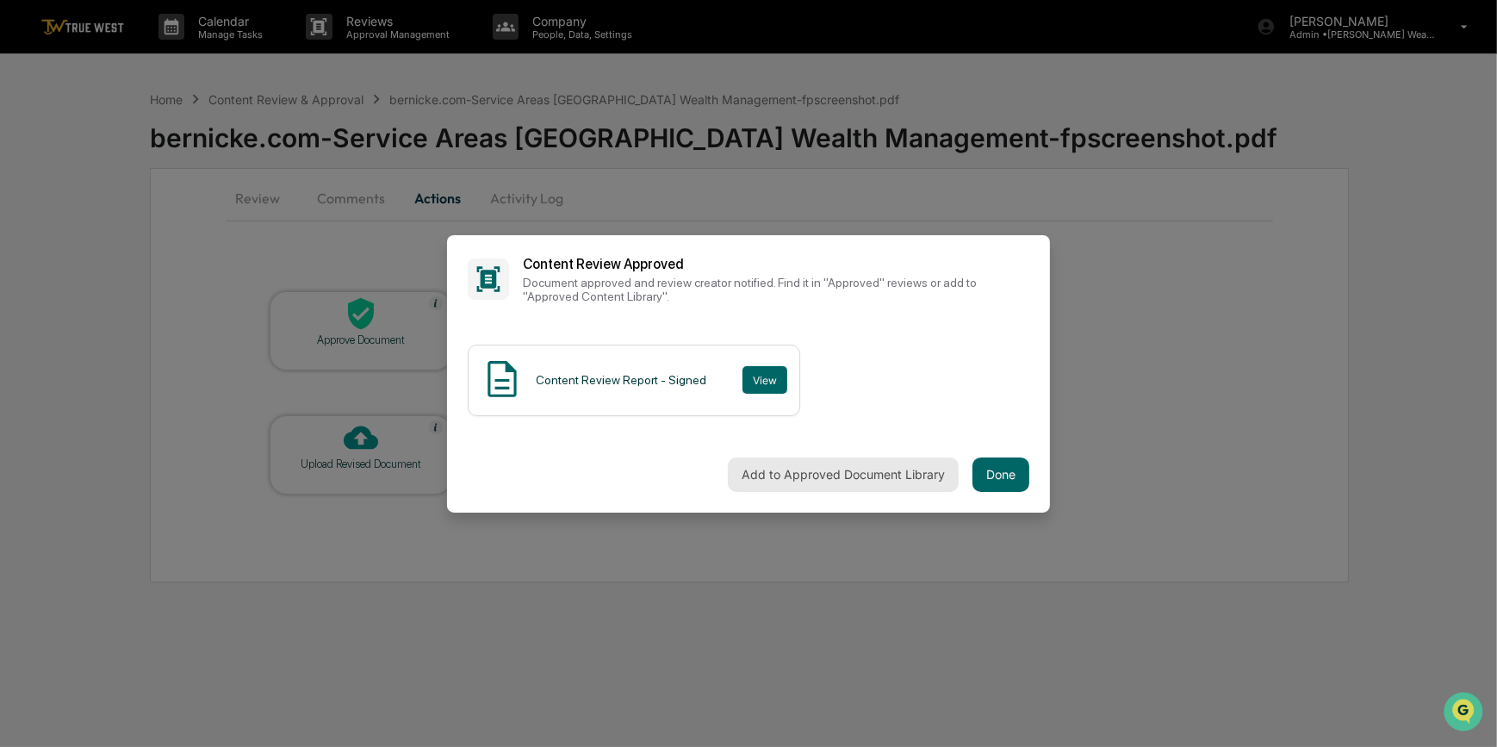
click at [834, 474] on button "Add to Approved Document Library" at bounding box center [843, 474] width 231 height 34
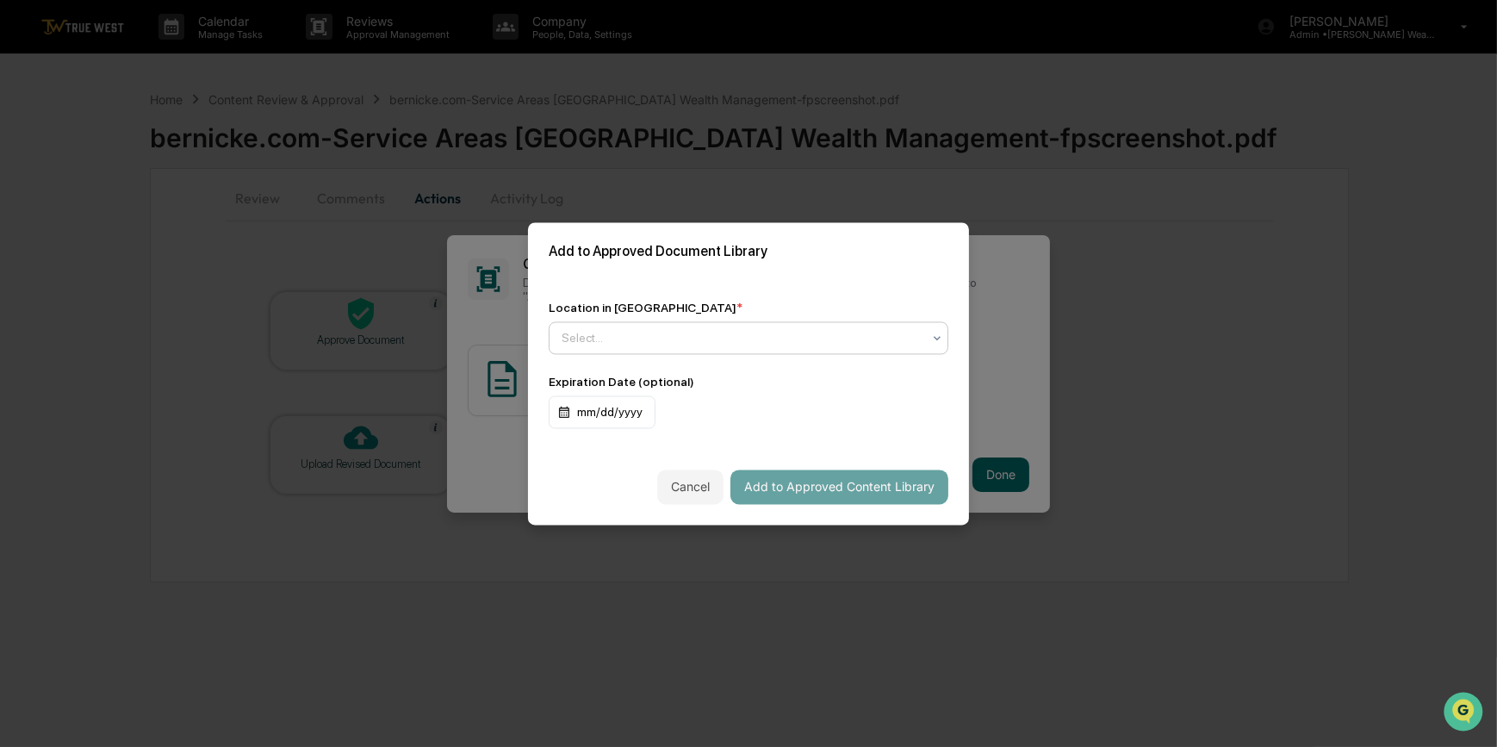
click at [706, 345] on div at bounding box center [742, 337] width 360 height 17
click at [706, 385] on div "Approved Content Library" at bounding box center [749, 379] width 398 height 34
click at [808, 487] on button "Add to Approved Content Library" at bounding box center [840, 487] width 218 height 34
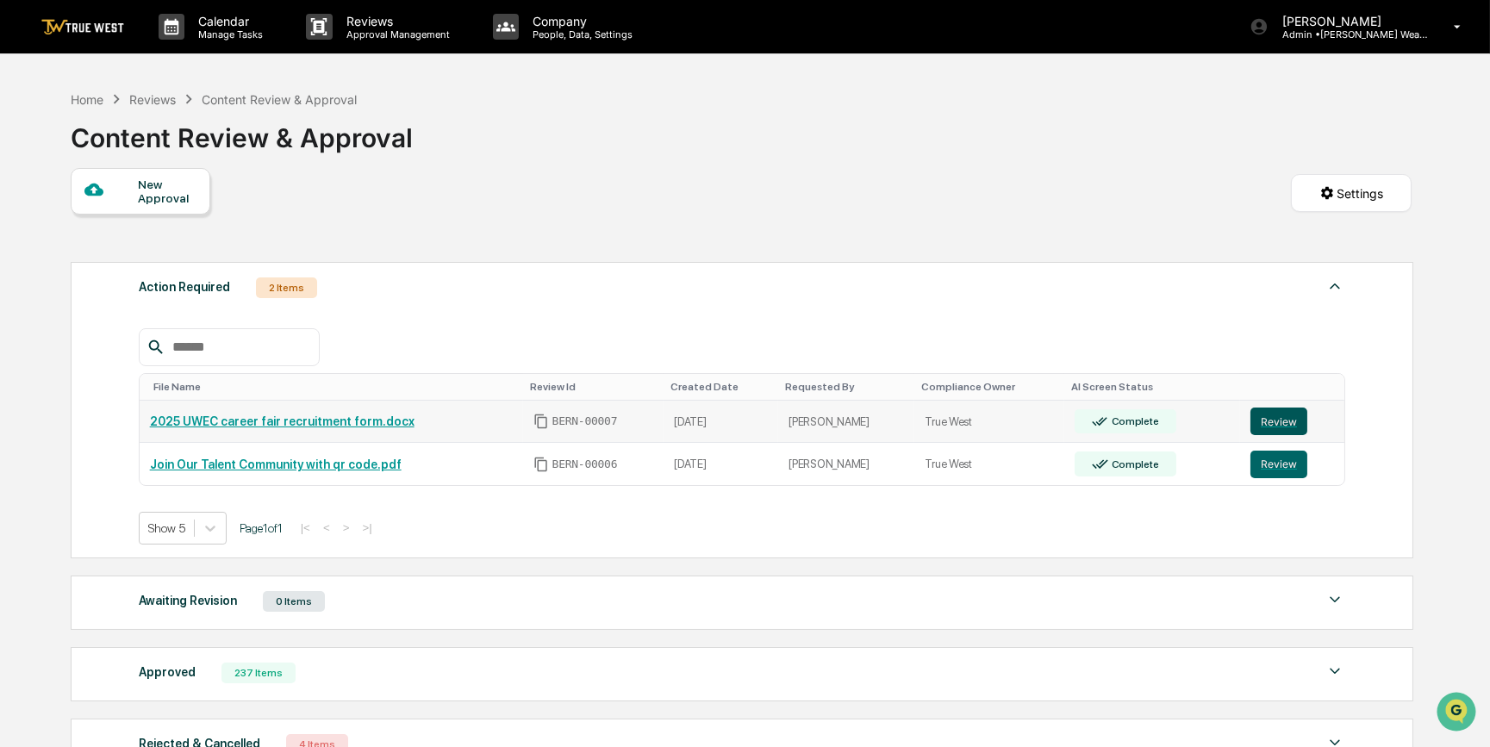
click at [1273, 419] on button "Review" at bounding box center [1278, 421] width 57 height 28
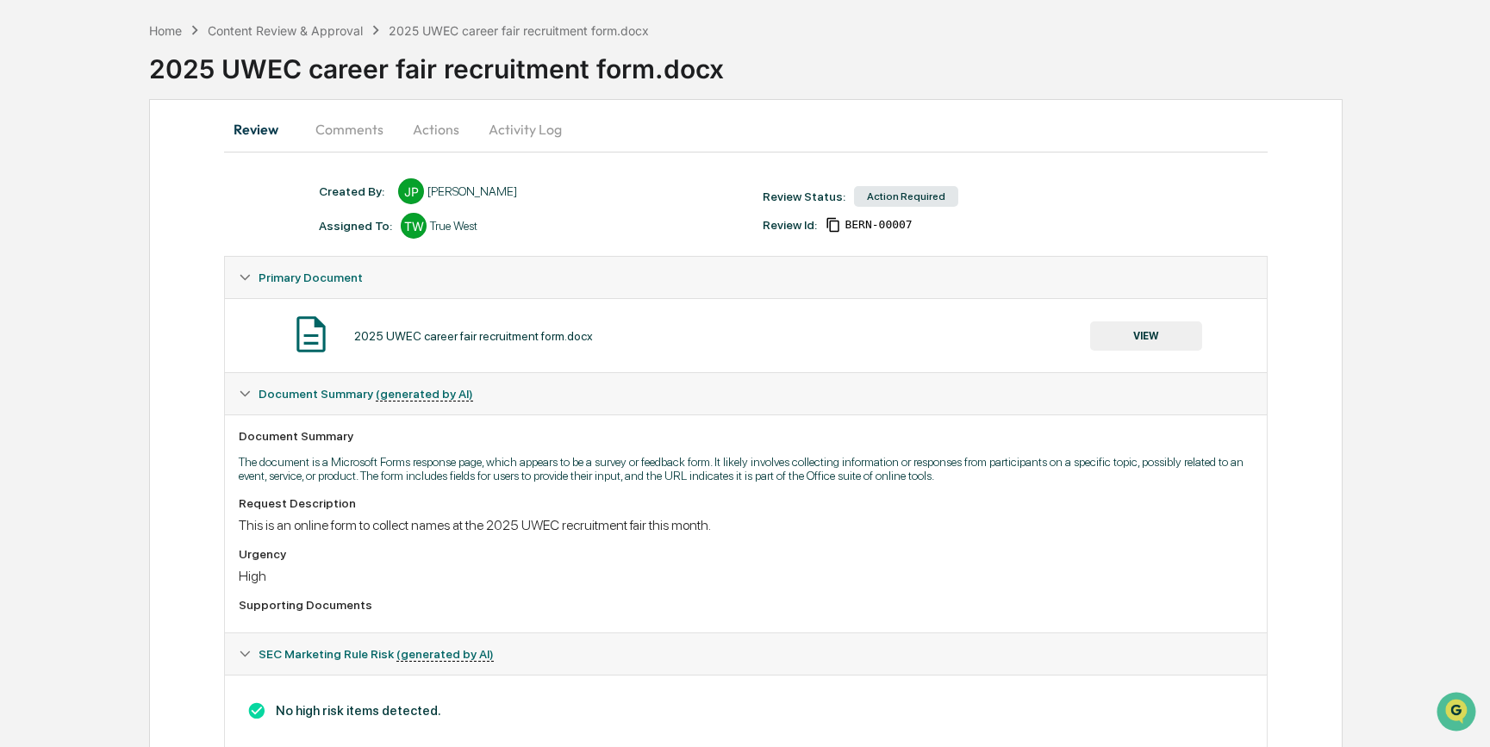
scroll to position [41, 0]
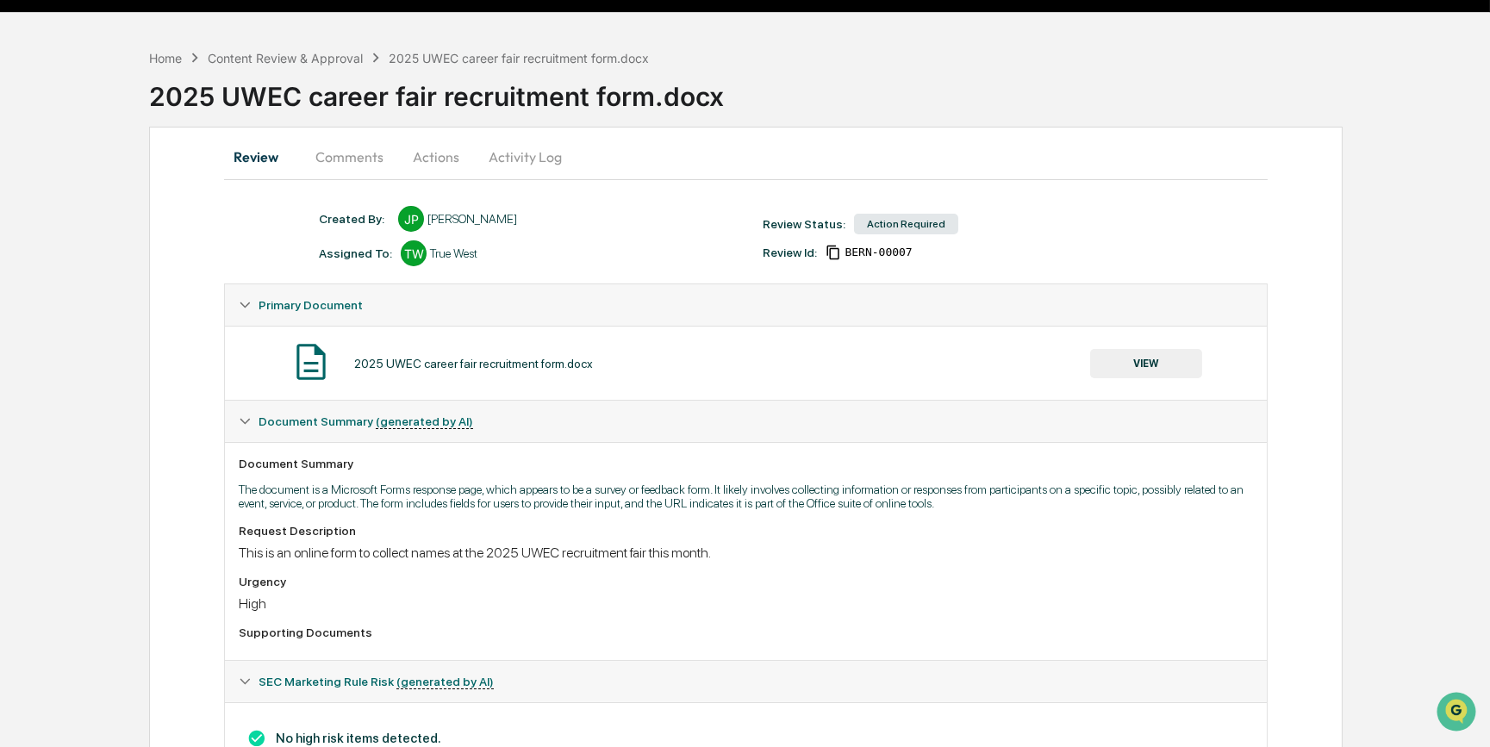
click at [1192, 363] on button "VIEW" at bounding box center [1146, 363] width 112 height 29
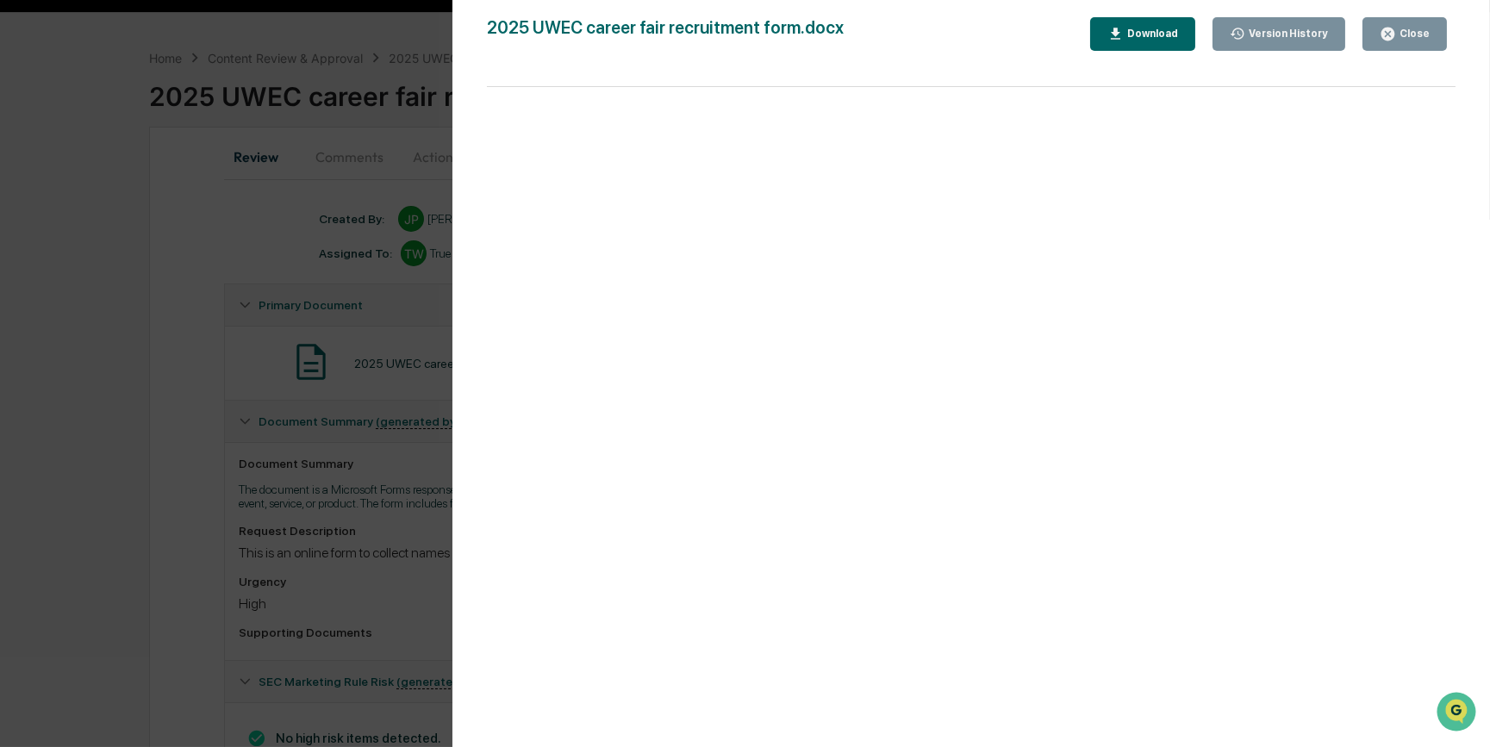
click at [138, 509] on div "Version History [DATE] 03:41 PM [PERSON_NAME] 2025 UWEC career fair recruitment…" at bounding box center [745, 373] width 1490 height 747
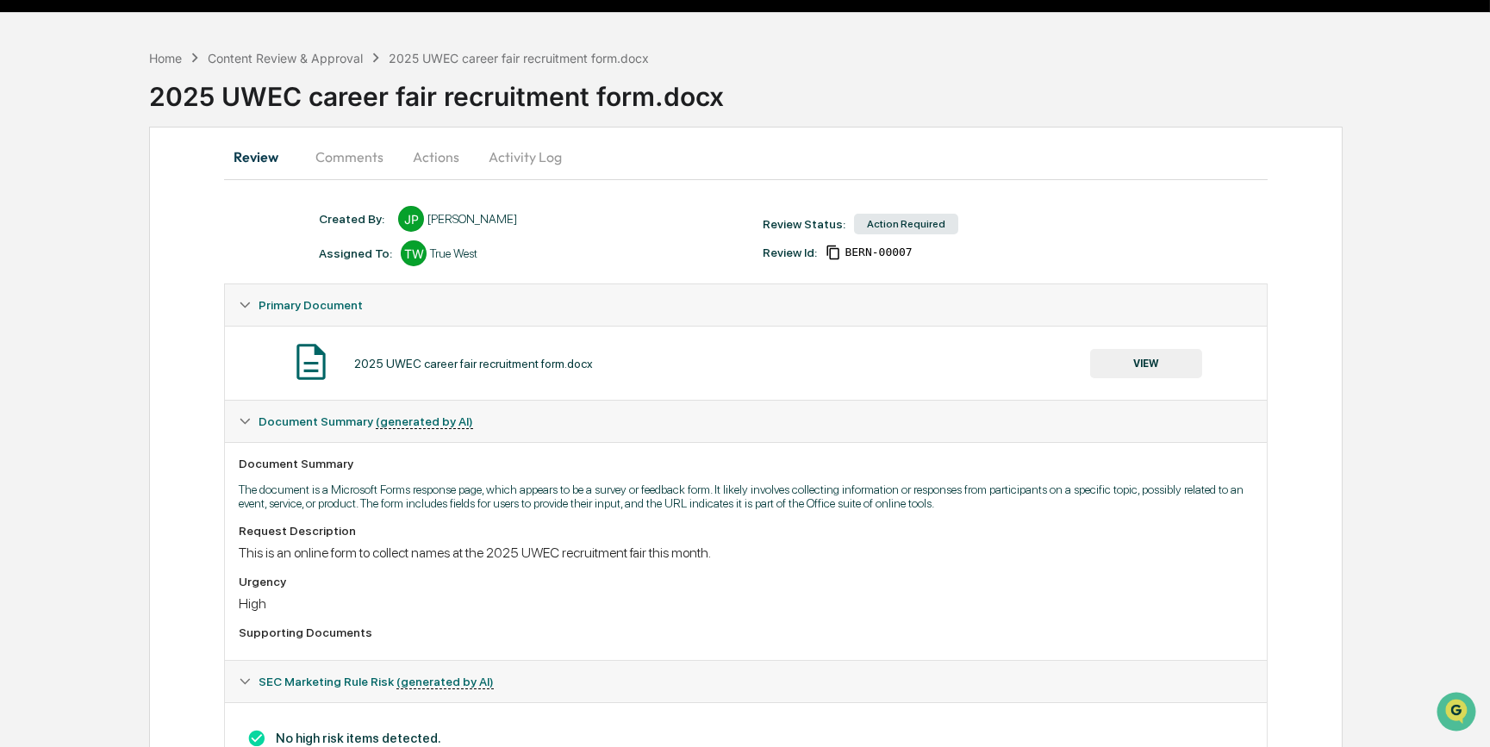
click at [423, 157] on button "Actions" at bounding box center [436, 156] width 78 height 41
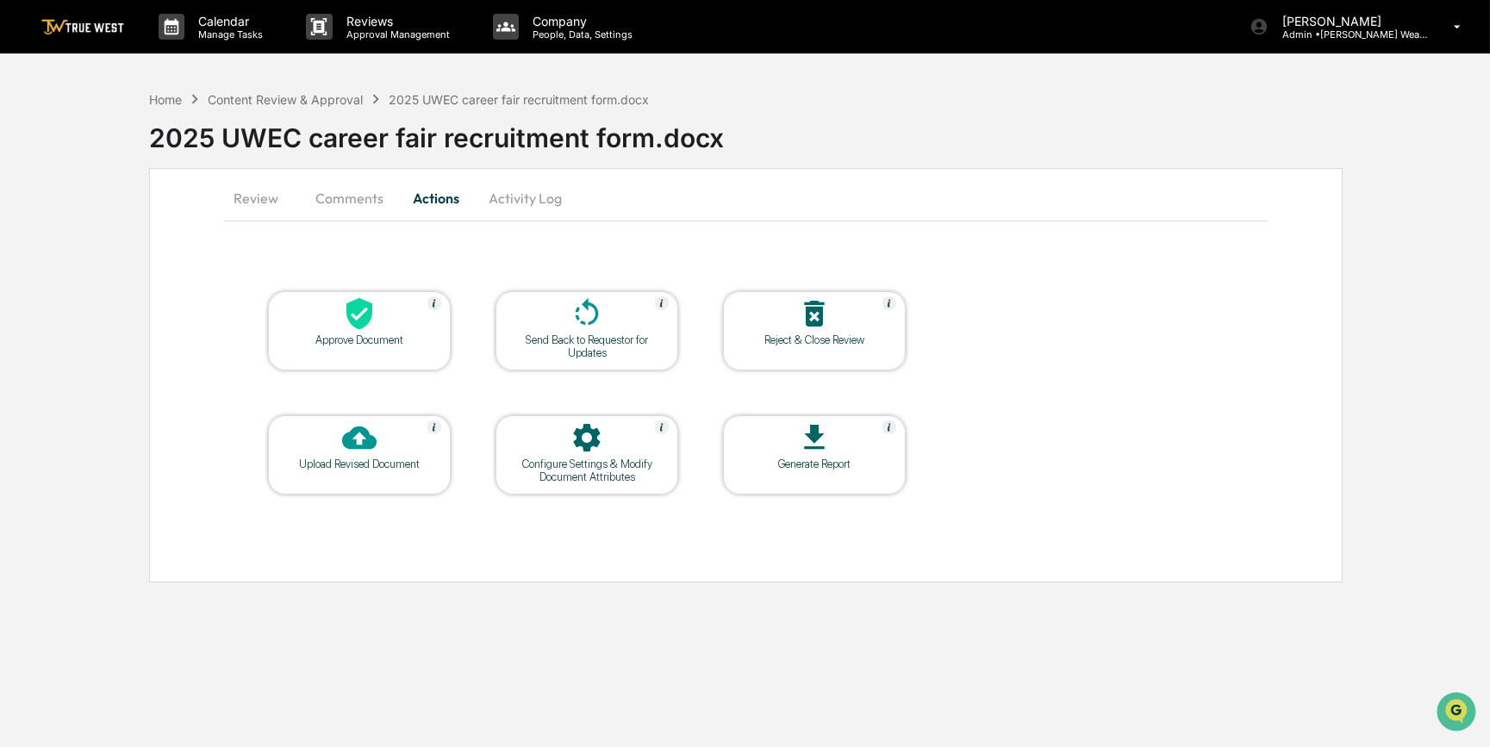
scroll to position [0, 0]
click at [420, 333] on div "Approve Document" at bounding box center [360, 339] width 155 height 13
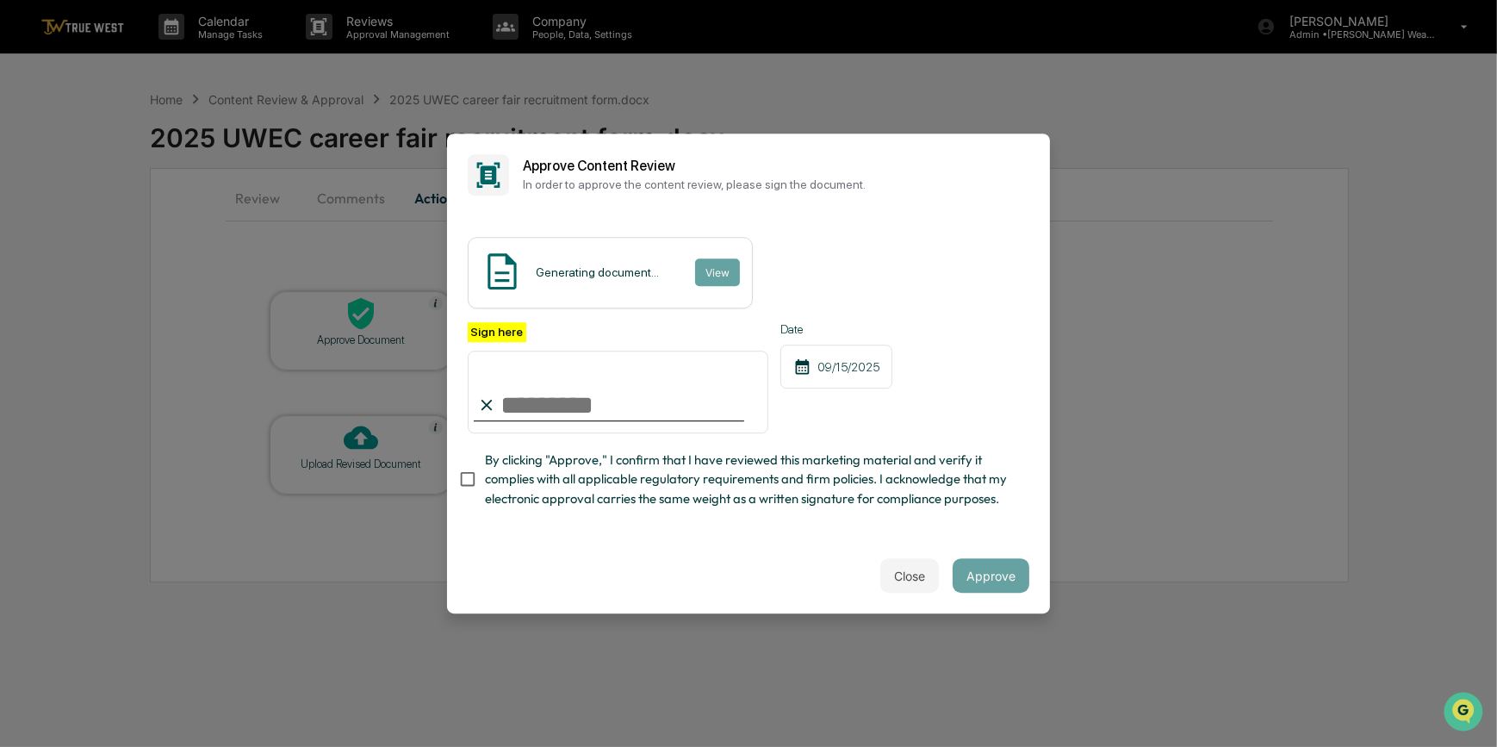
click at [551, 420] on input "Sign here" at bounding box center [618, 392] width 301 height 83
type input "*********"
click at [718, 260] on button "View" at bounding box center [716, 272] width 45 height 28
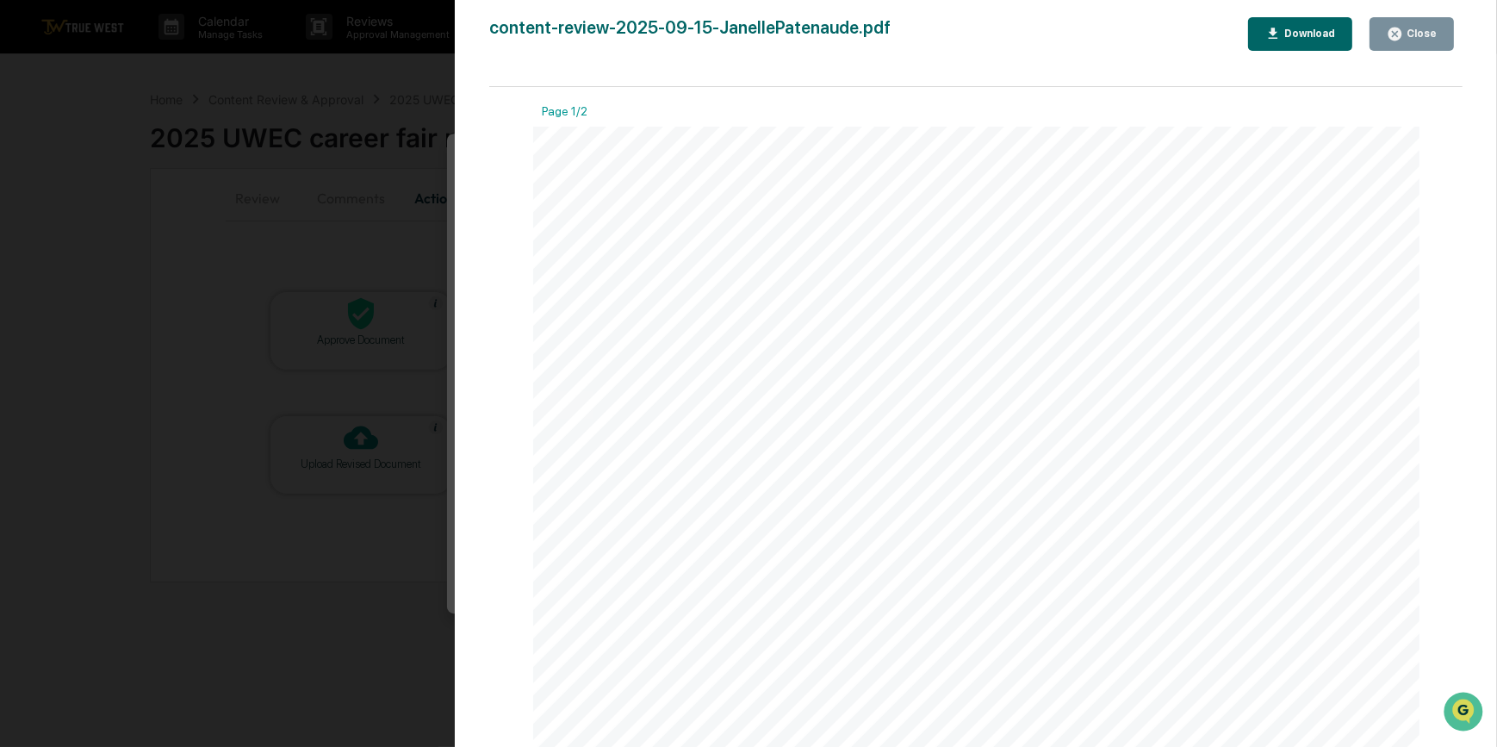
click at [373, 272] on div "Version History 09/15/2025, 06:55 PM Carliss Marshall content-review-2025-09-15…" at bounding box center [748, 373] width 1497 height 747
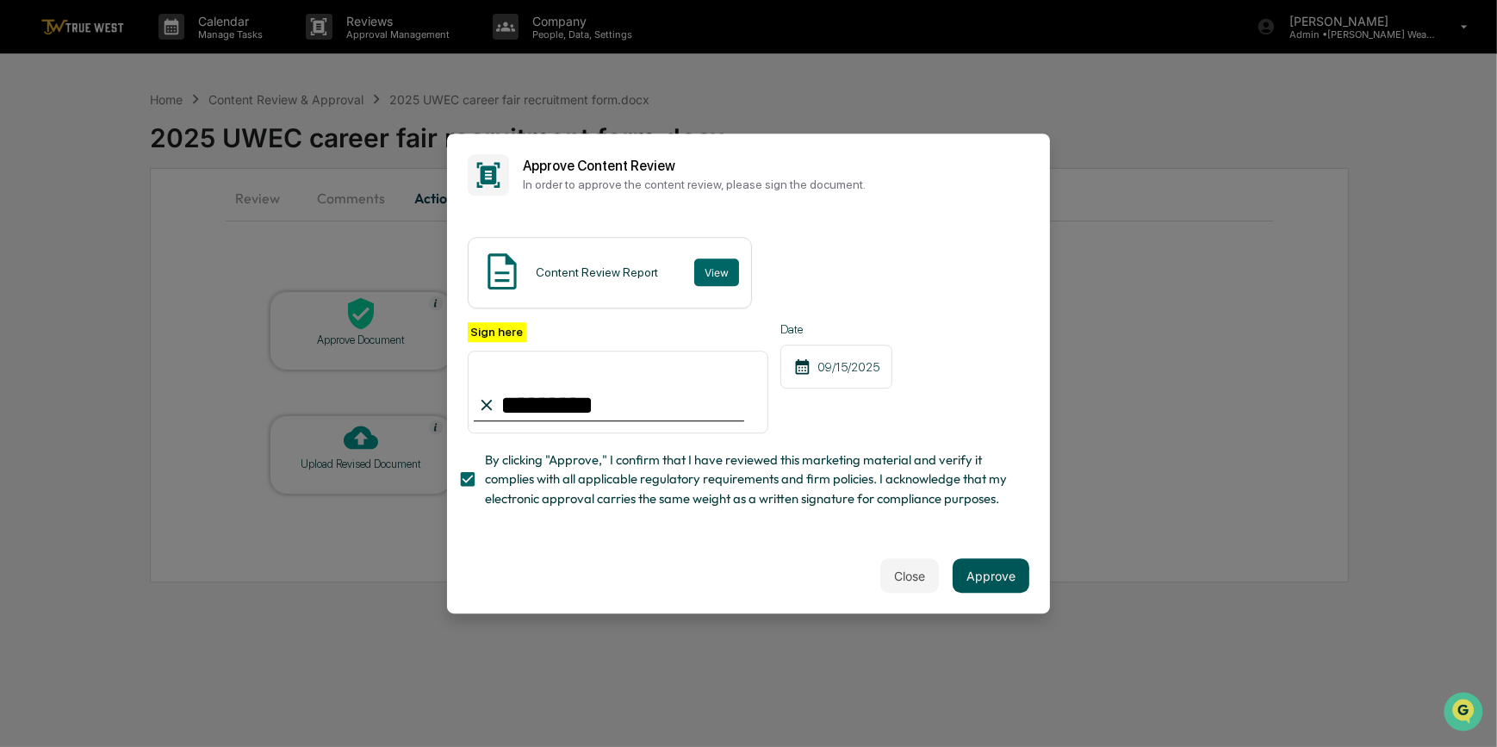
click at [989, 575] on button "Approve" at bounding box center [991, 575] width 77 height 34
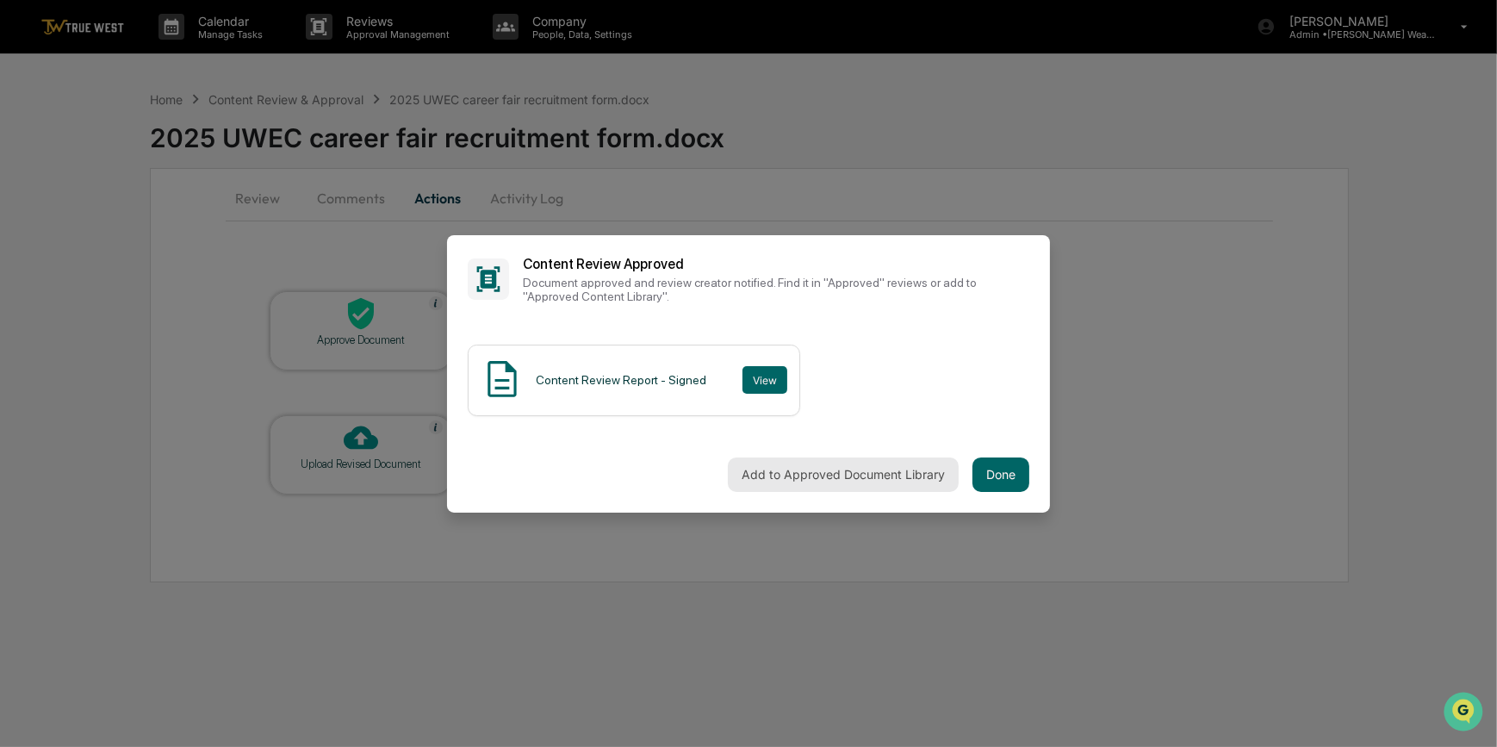
click at [908, 487] on button "Add to Approved Document Library" at bounding box center [843, 474] width 231 height 34
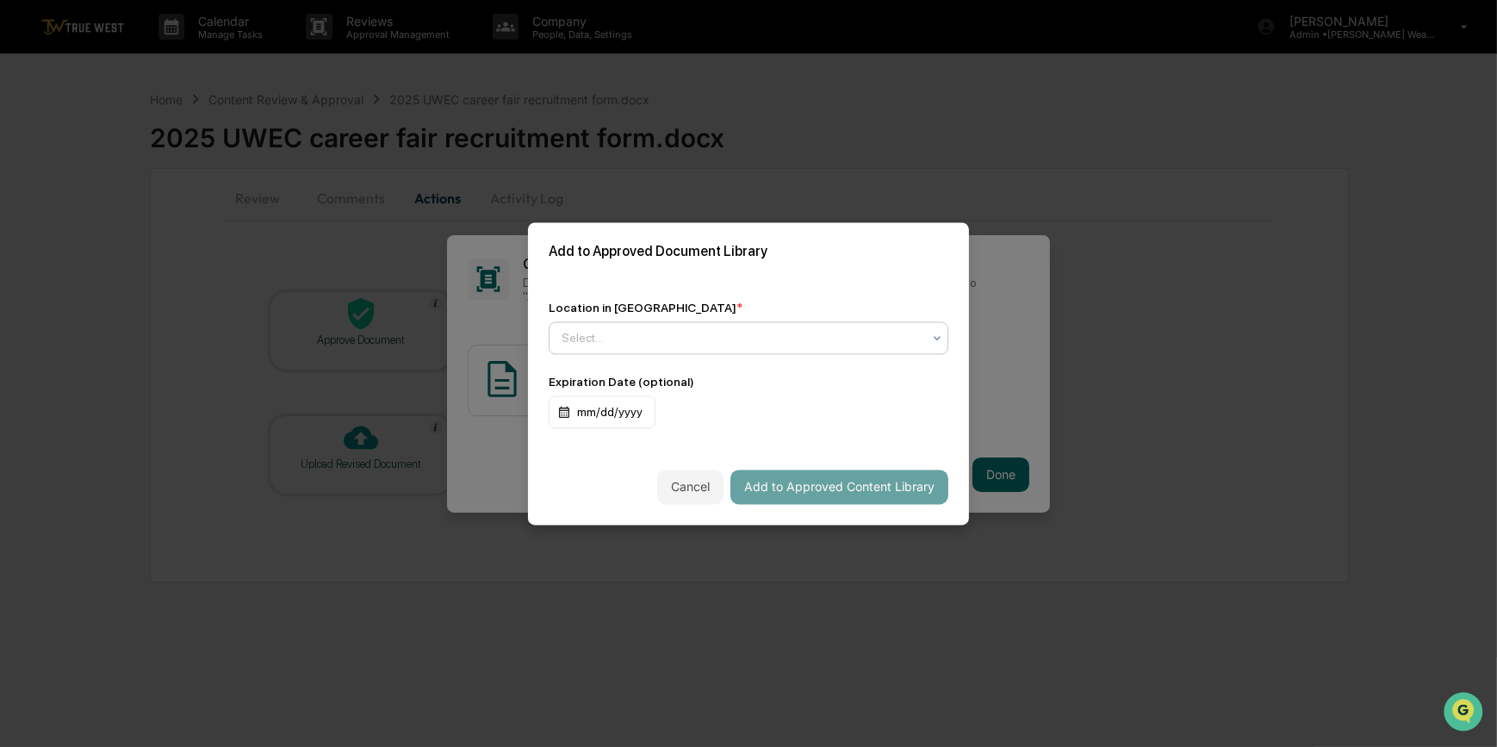
click at [594, 339] on div at bounding box center [742, 337] width 360 height 17
click at [759, 301] on div "Location in Library *" at bounding box center [749, 308] width 400 height 14
click at [652, 341] on div at bounding box center [742, 337] width 360 height 17
click at [757, 288] on div "Location in Library * Use Up and Down to choose options, press Enter to select …" at bounding box center [748, 364] width 441 height 169
click at [591, 343] on div at bounding box center [742, 337] width 360 height 17
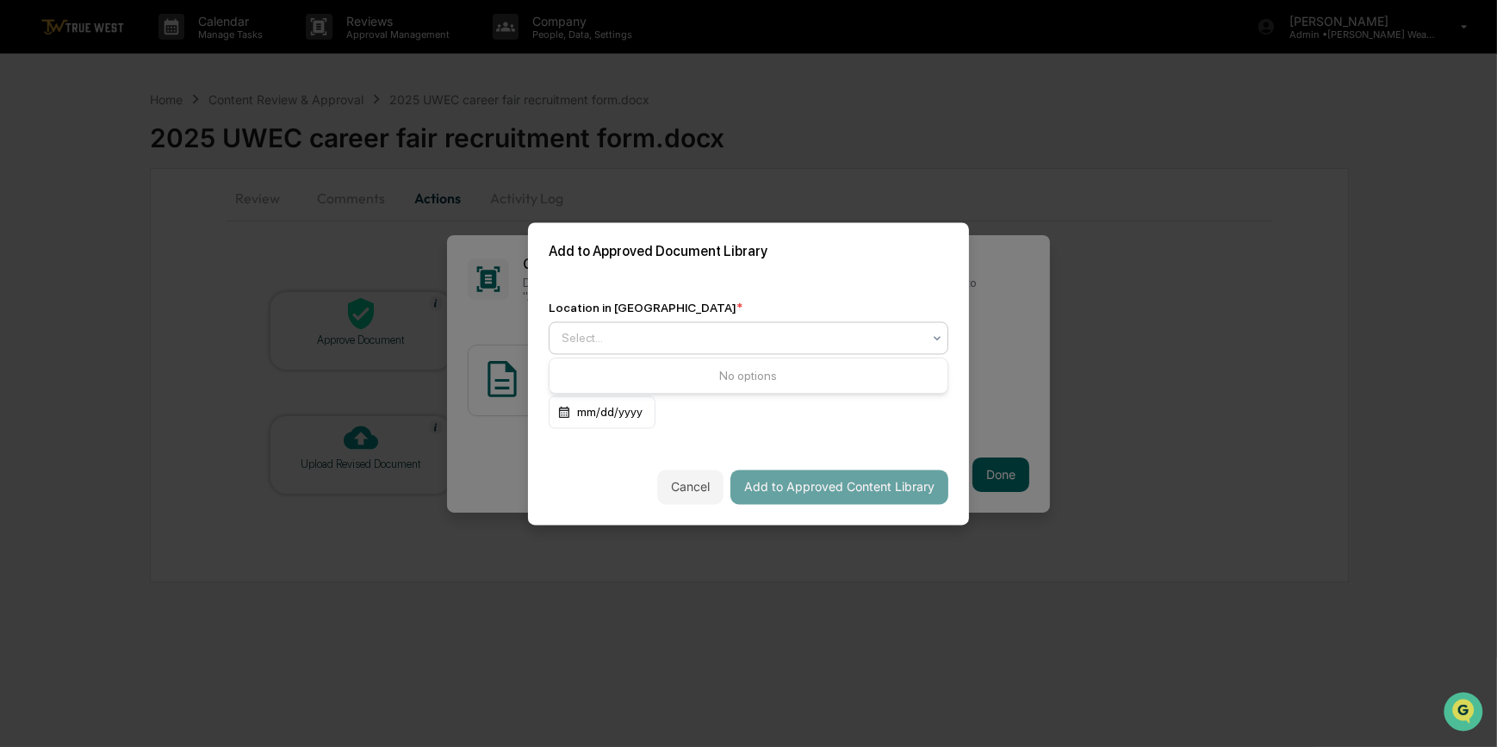
click at [770, 302] on div "Location in Library *" at bounding box center [749, 308] width 400 height 14
click at [612, 345] on div at bounding box center [742, 337] width 360 height 17
click at [779, 318] on div "Location in Library * Use Up and Down to choose options, press Enter to select …" at bounding box center [749, 327] width 400 height 53
click at [737, 334] on div at bounding box center [742, 337] width 360 height 17
click at [706, 302] on div "Location in Library *" at bounding box center [749, 308] width 400 height 14
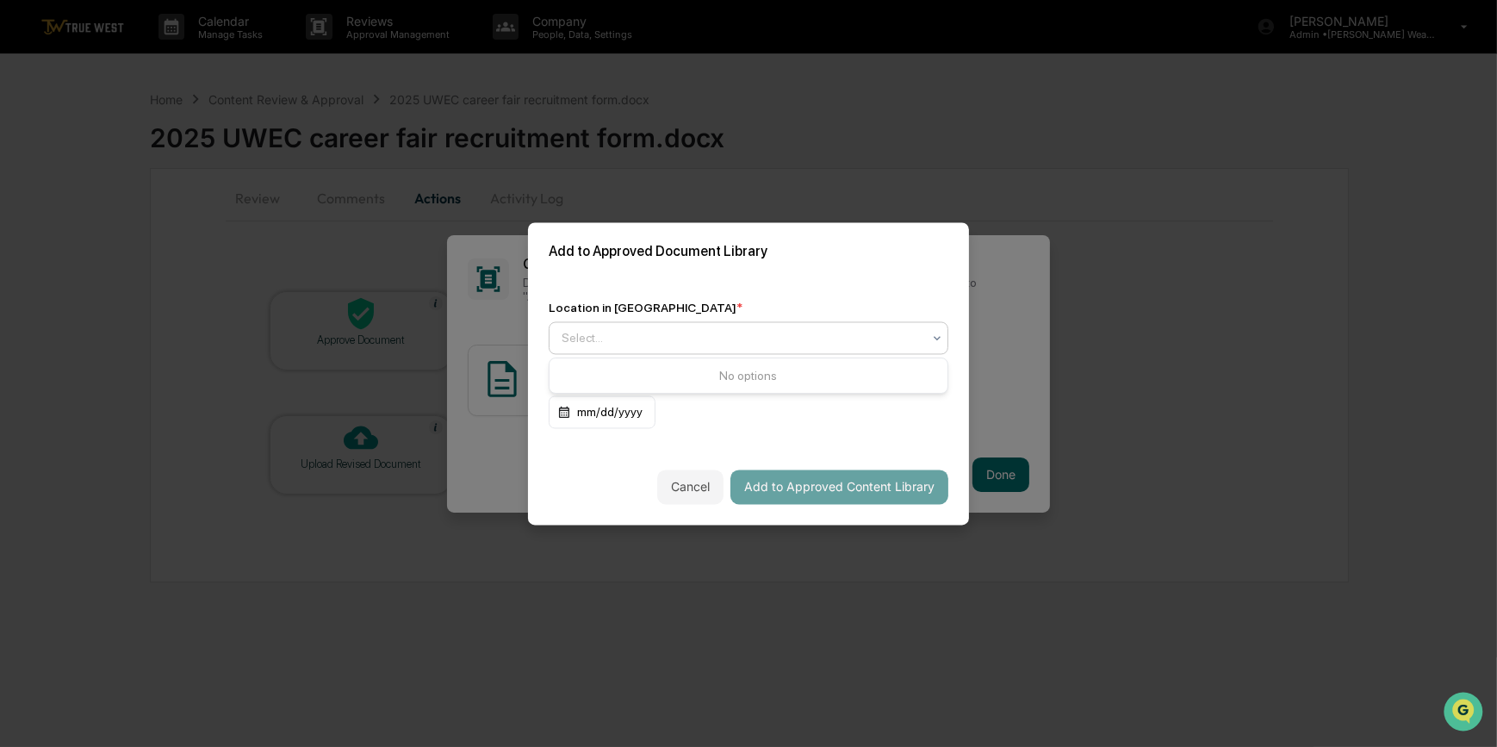
click at [619, 341] on div at bounding box center [742, 337] width 360 height 17
click at [687, 301] on div "Location in Library *" at bounding box center [749, 308] width 400 height 14
click at [615, 341] on div at bounding box center [742, 337] width 360 height 17
click at [705, 280] on div "Location in Library * Select... Expiration Date (optional) mm/dd/yyyy" at bounding box center [748, 364] width 441 height 169
click at [598, 337] on div at bounding box center [742, 337] width 360 height 17
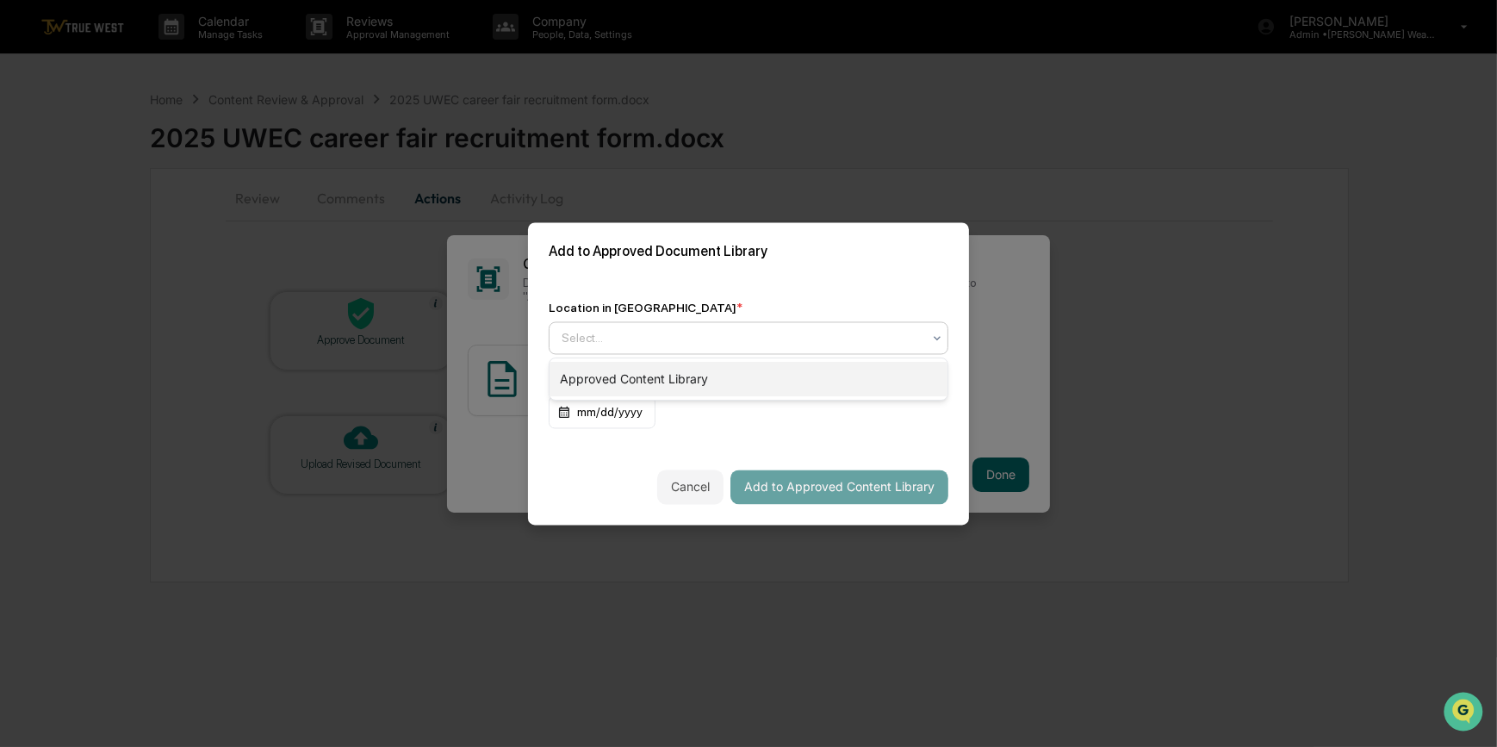
click at [656, 389] on div "Approved Content Library" at bounding box center [749, 379] width 398 height 34
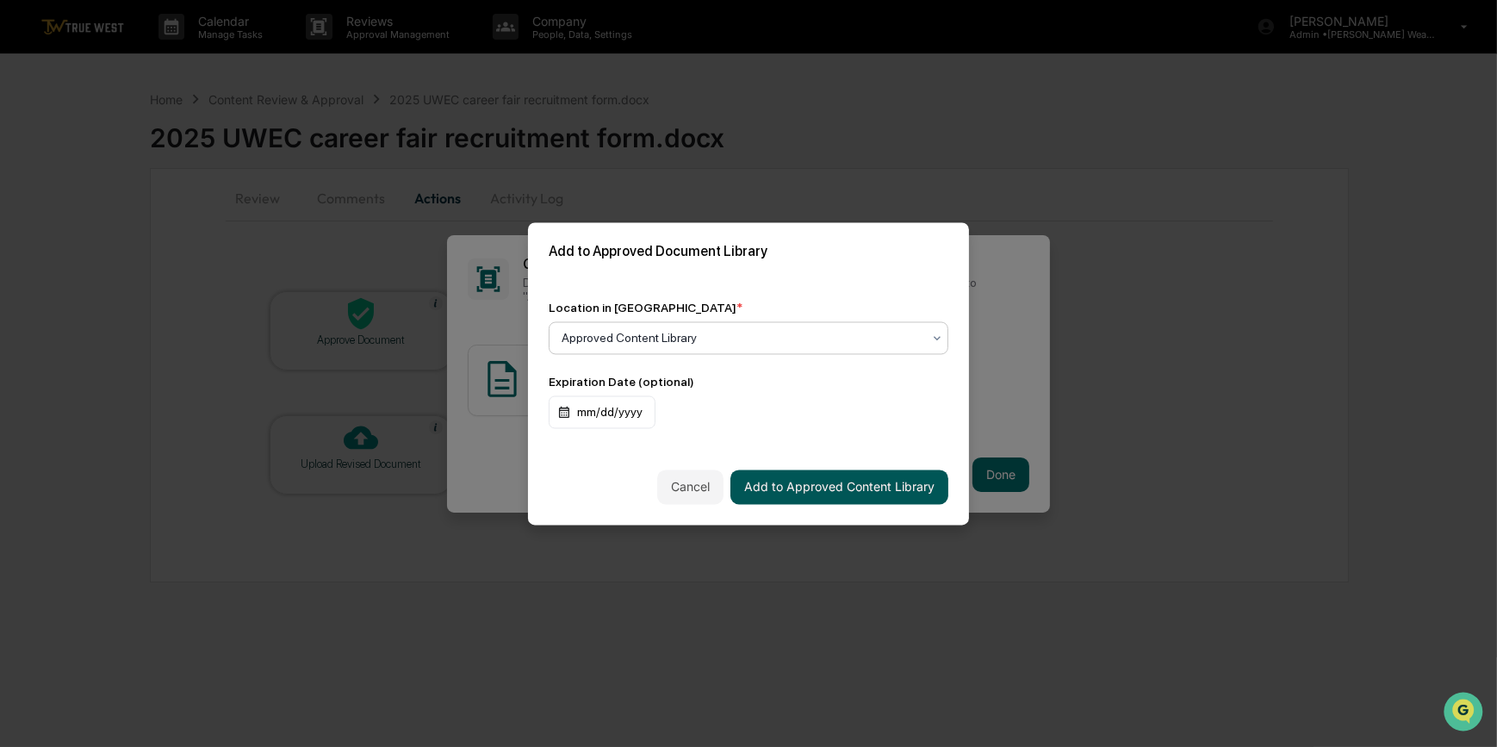
click at [822, 495] on button "Add to Approved Content Library" at bounding box center [840, 487] width 218 height 34
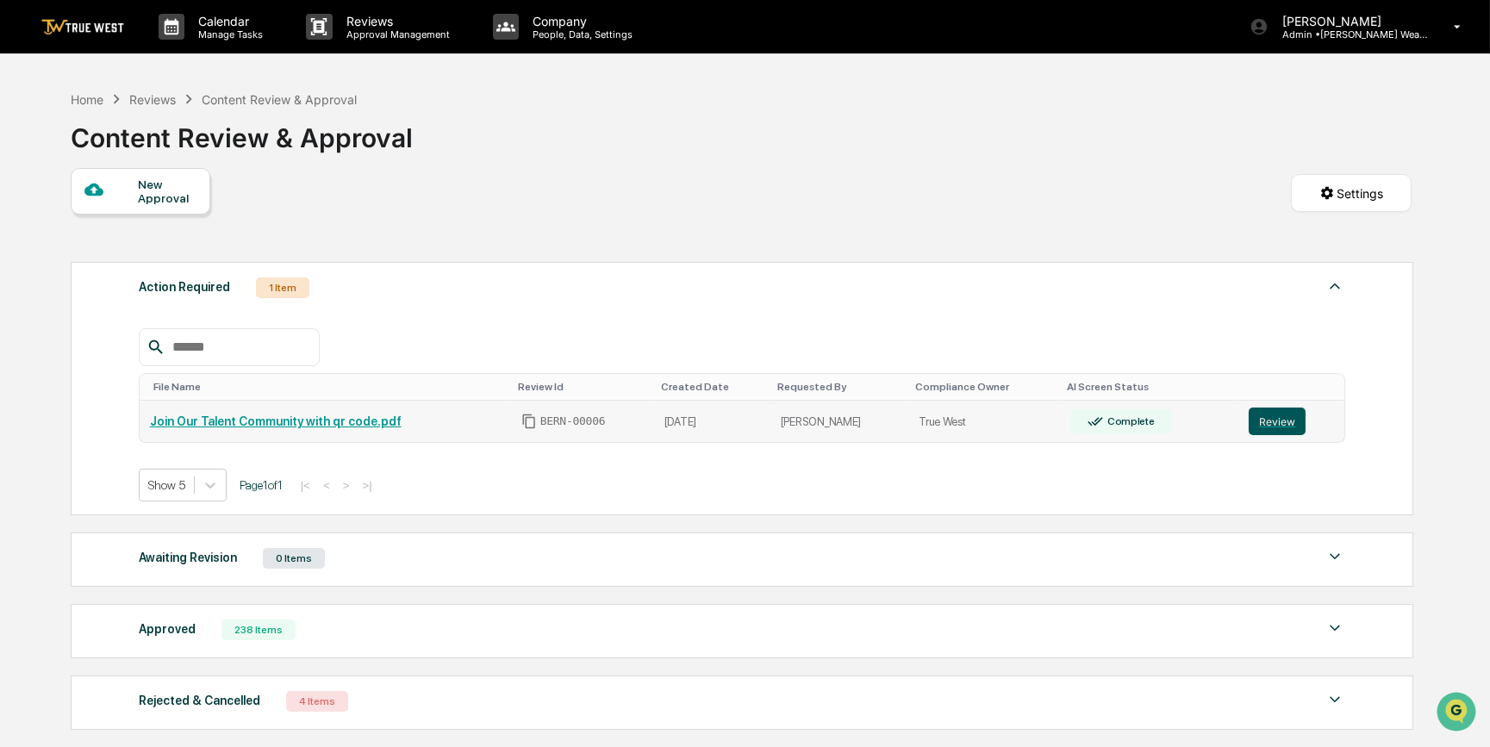
click at [1278, 419] on button "Review" at bounding box center [1276, 421] width 57 height 28
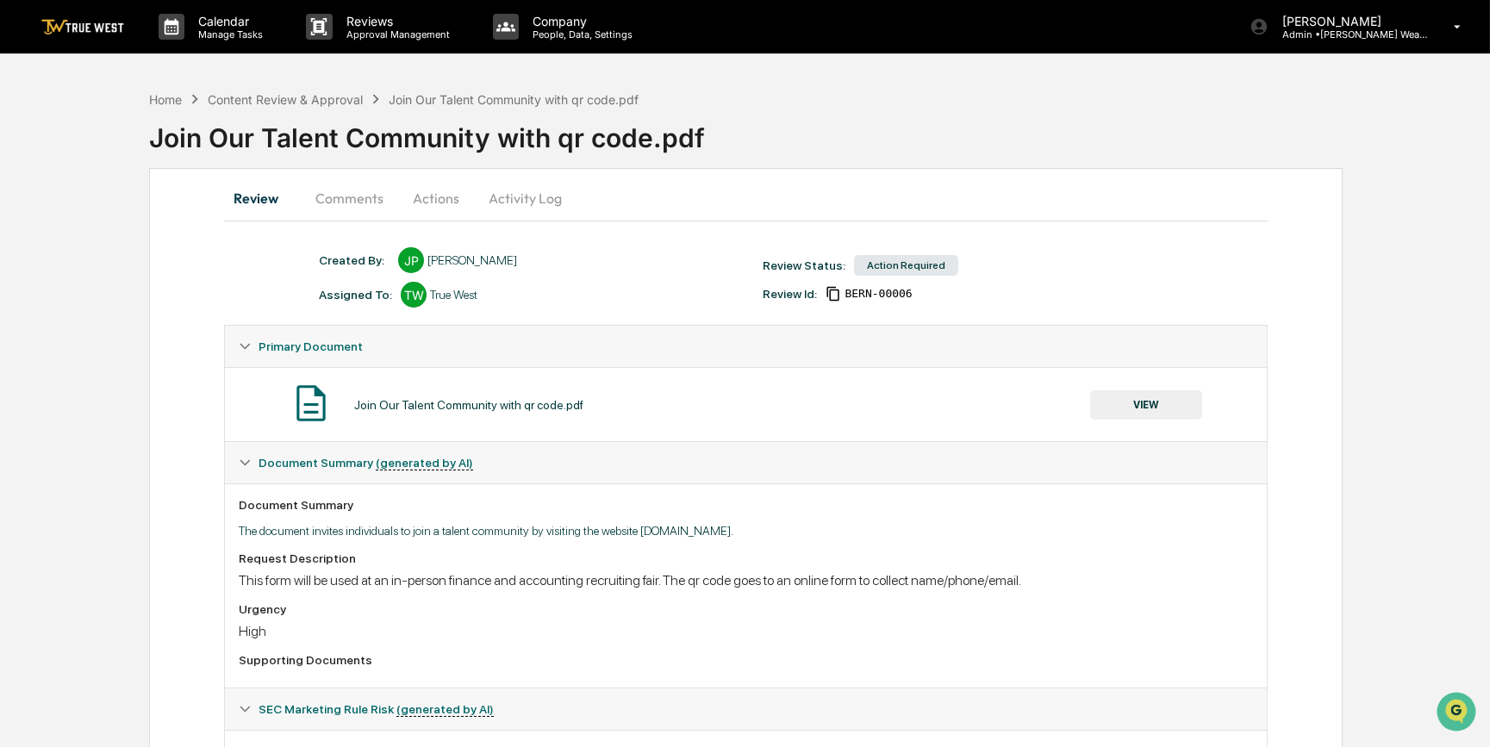
click at [1150, 402] on button "VIEW" at bounding box center [1146, 404] width 112 height 29
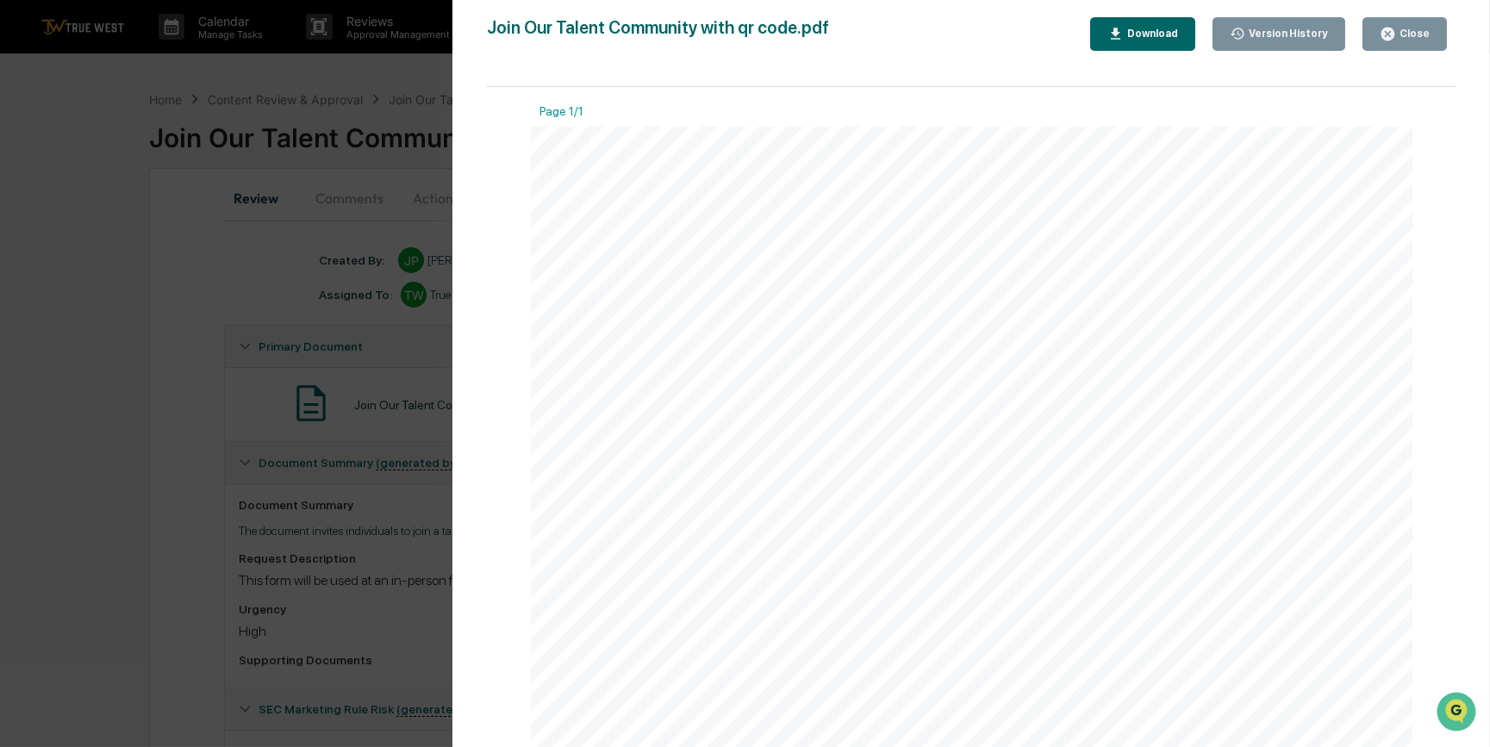
click at [150, 285] on div "Version History [DATE] 03:37 PM [PERSON_NAME] Join Our Talent Community with qr…" at bounding box center [745, 373] width 1490 height 747
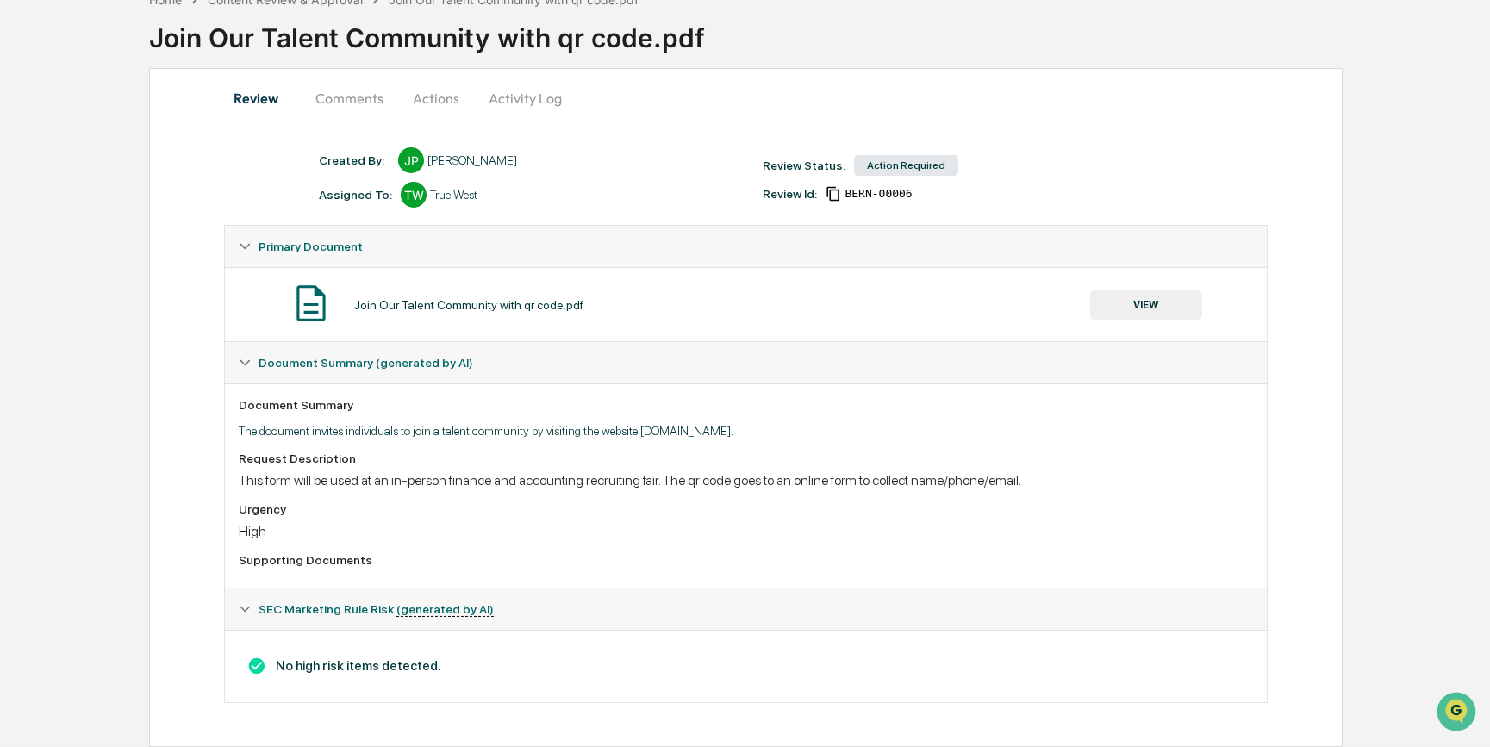
scroll to position [104, 0]
click at [431, 85] on button "Actions" at bounding box center [436, 98] width 78 height 41
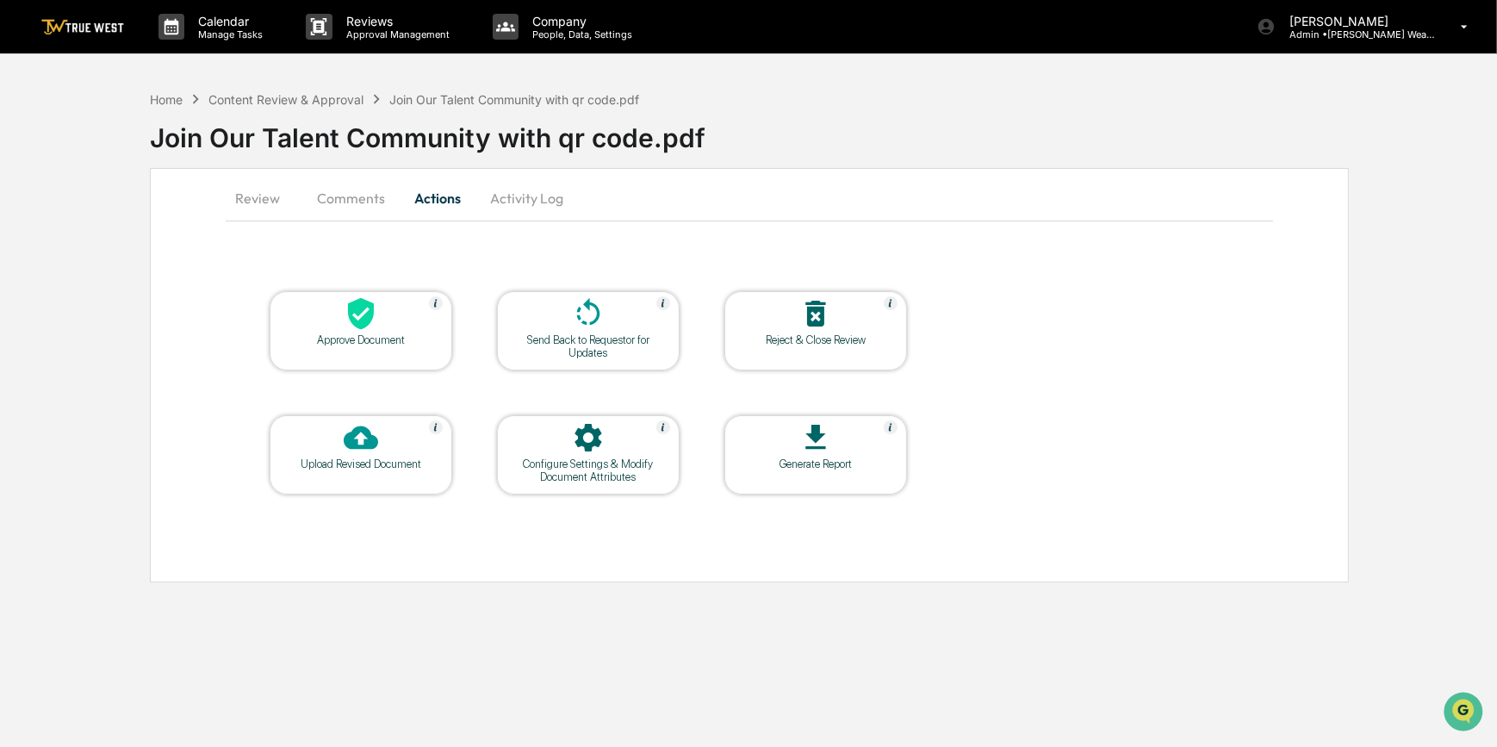
click at [376, 336] on div "Approve Document" at bounding box center [360, 339] width 155 height 13
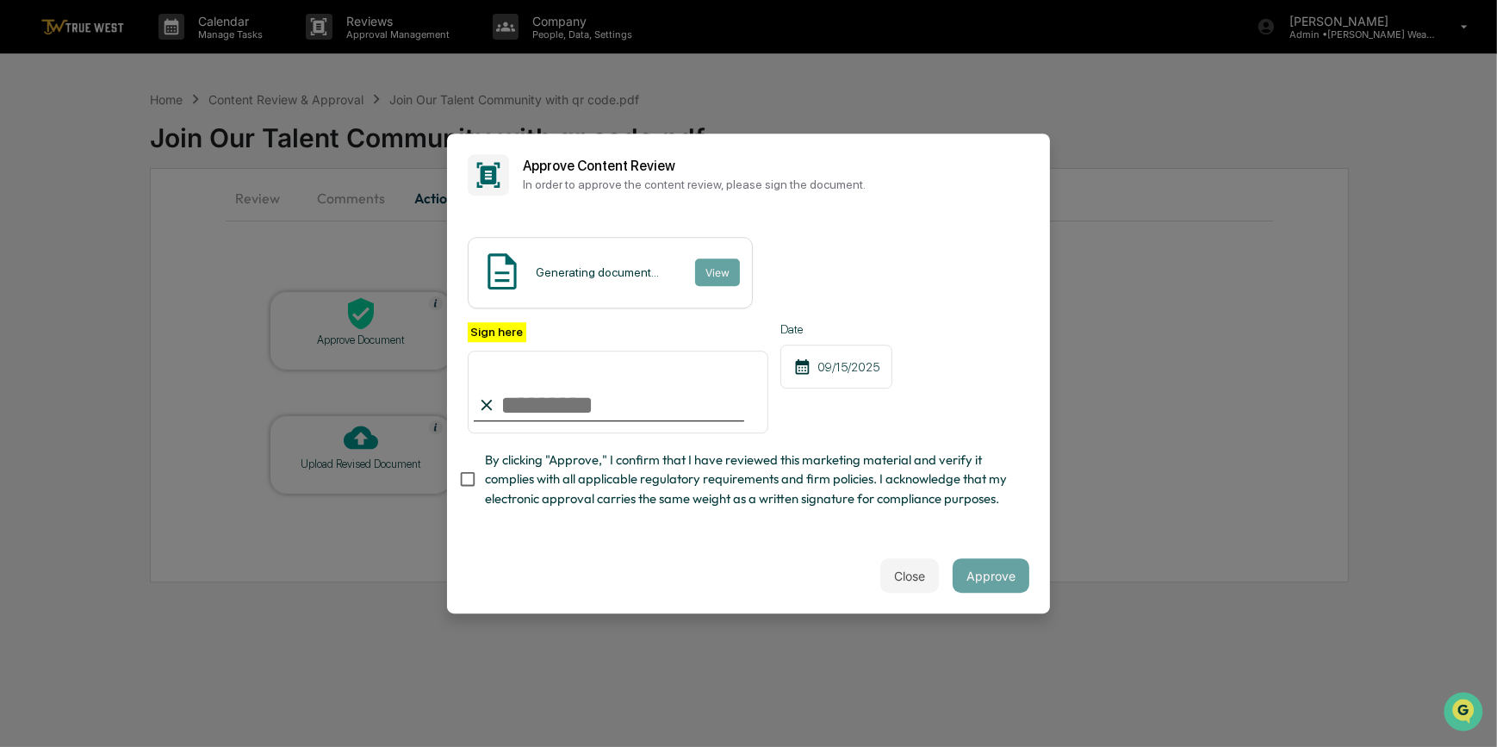
drag, startPoint x: 594, startPoint y: 407, endPoint x: 571, endPoint y: 421, distance: 26.3
click at [594, 407] on input "Sign here" at bounding box center [618, 392] width 301 height 83
type input "*********"
click at [710, 267] on button "View" at bounding box center [716, 272] width 45 height 28
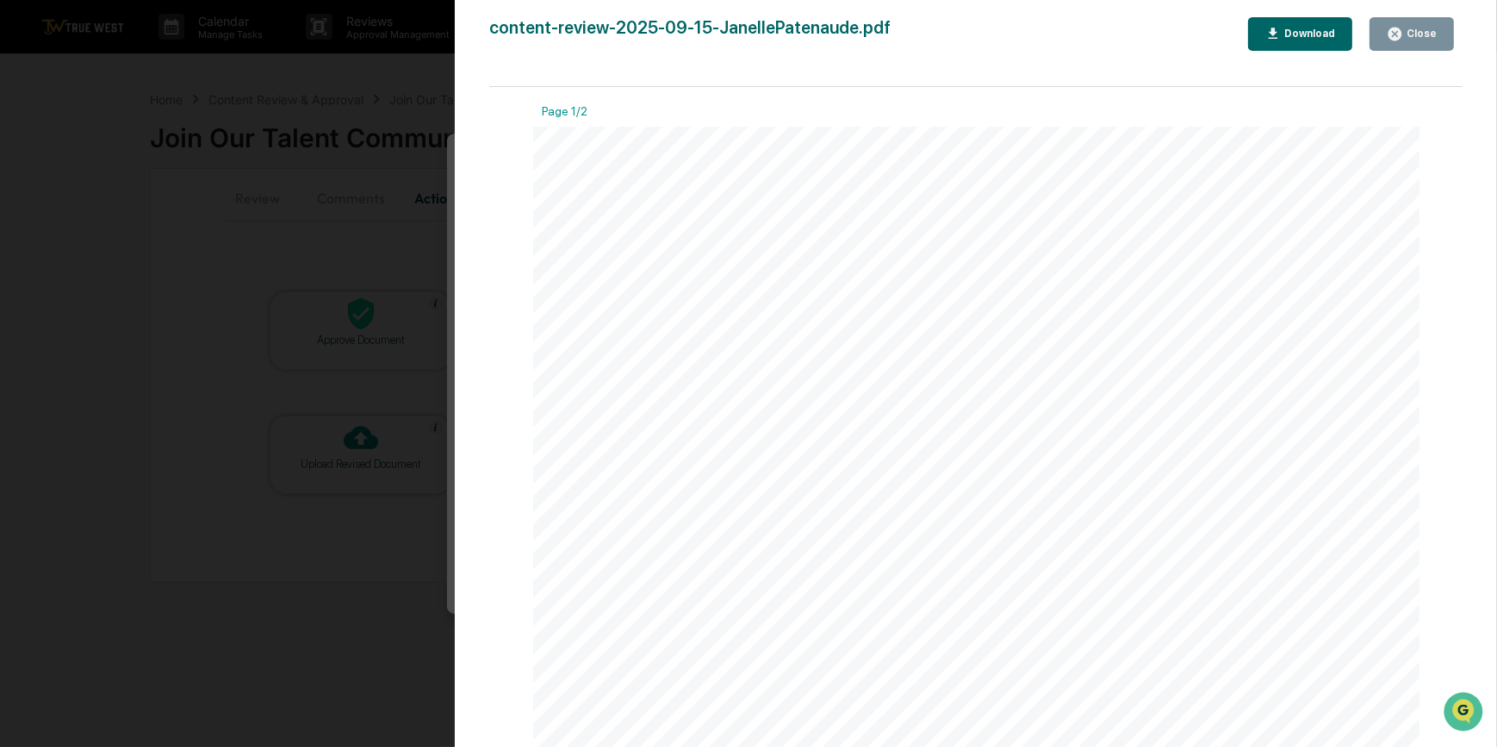
click at [345, 211] on div "Version History [DATE] 06:56 PM [PERSON_NAME] content-review-2025-09-15-Janelle…" at bounding box center [748, 373] width 1497 height 747
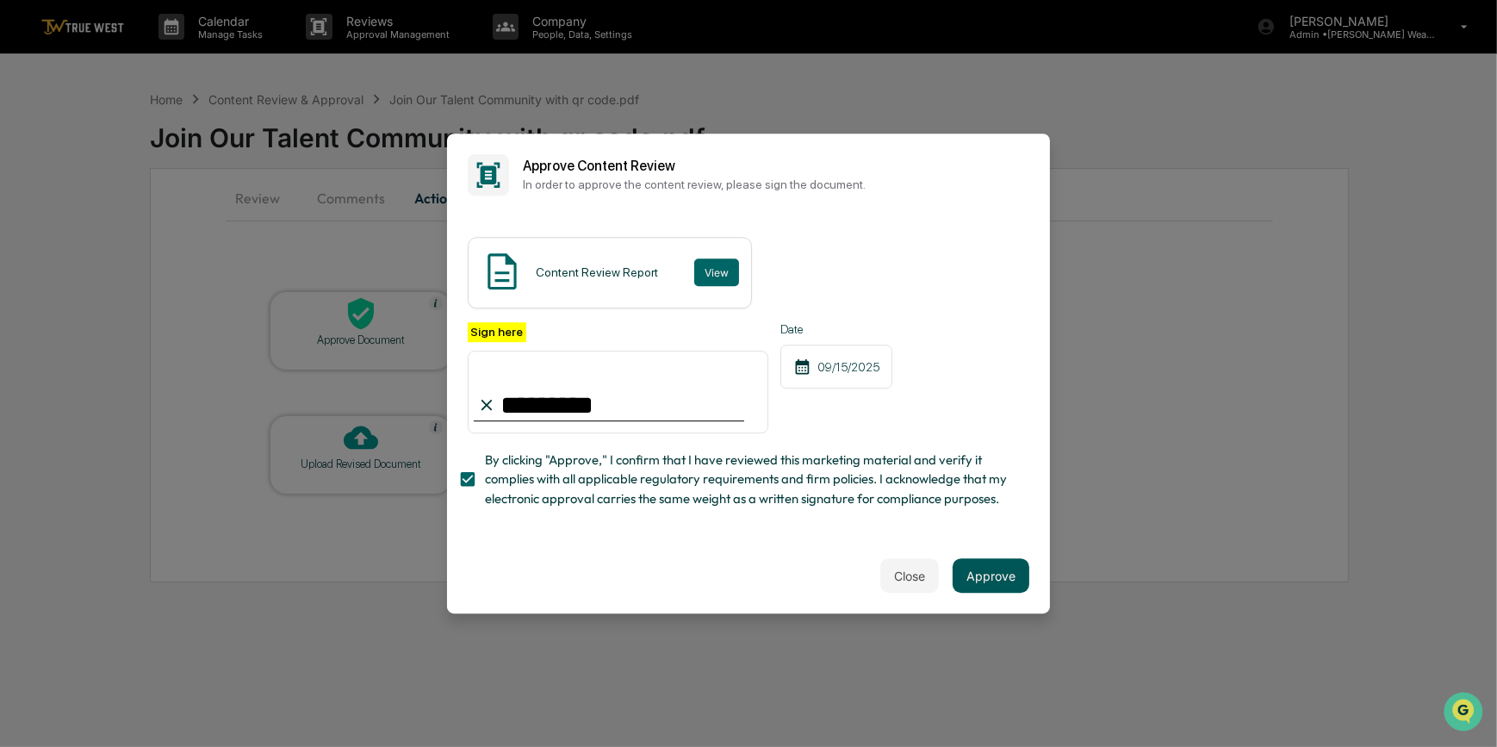
click at [980, 577] on button "Approve" at bounding box center [991, 575] width 77 height 34
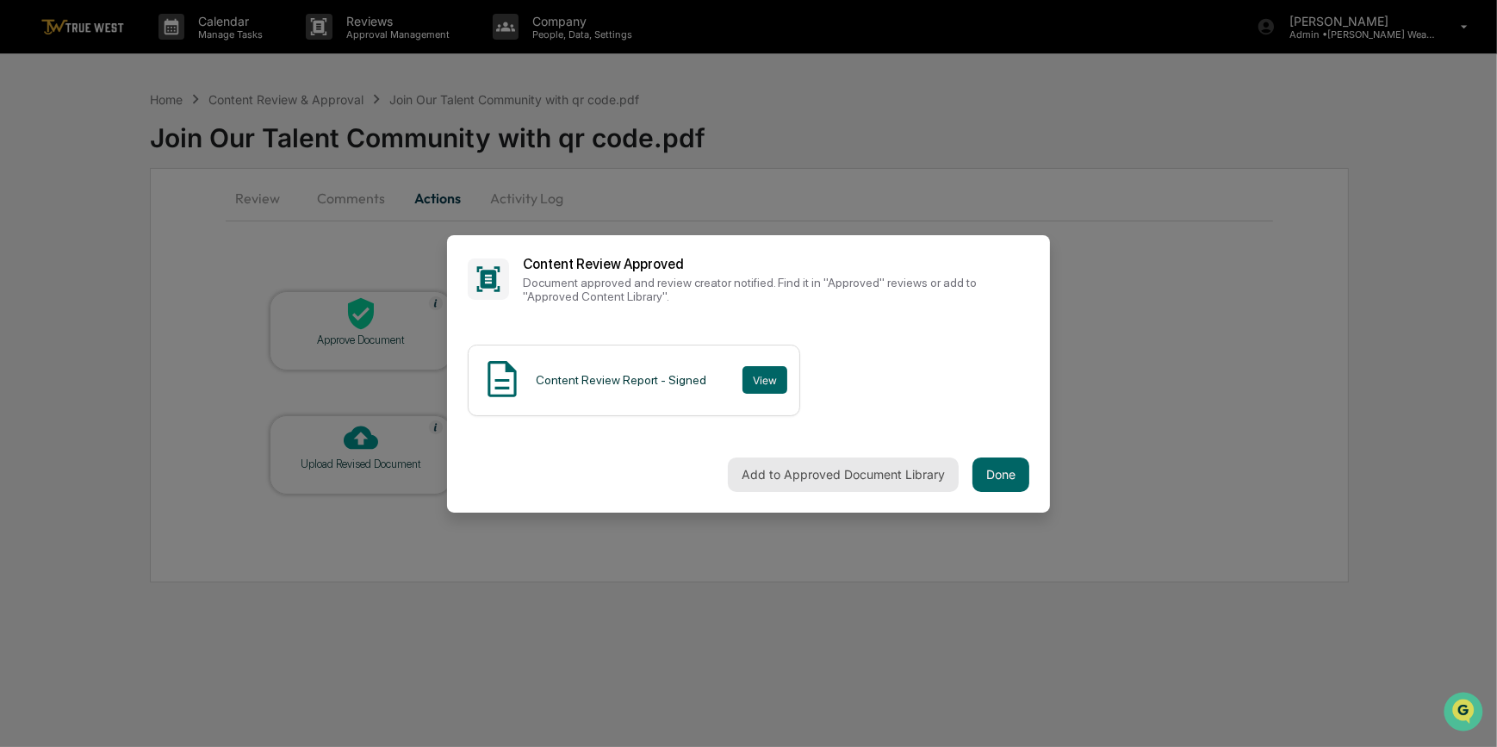
click at [894, 477] on button "Add to Approved Document Library" at bounding box center [843, 474] width 231 height 34
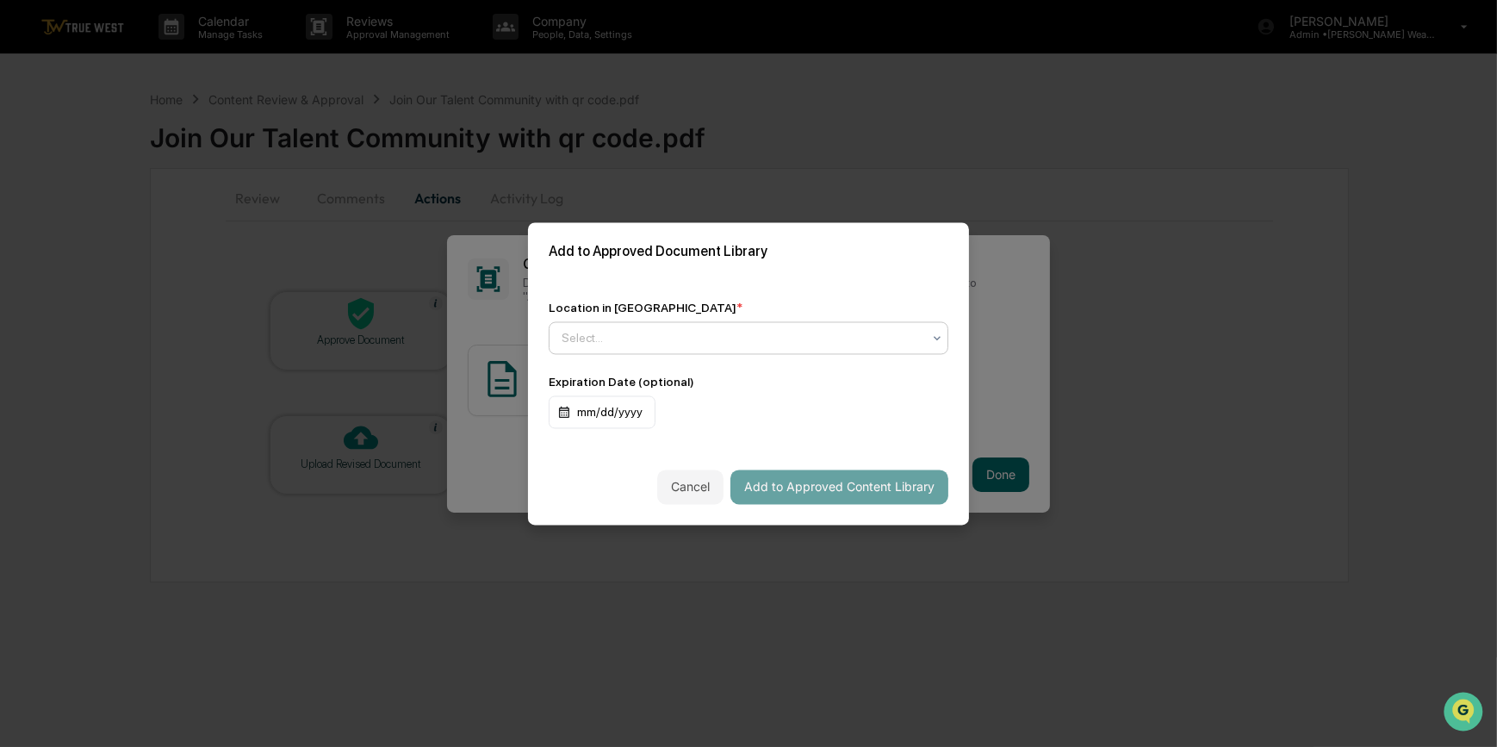
click at [602, 333] on div at bounding box center [742, 337] width 360 height 17
click at [620, 378] on div "No options" at bounding box center [749, 376] width 398 height 28
click at [757, 302] on div "Location in Library *" at bounding box center [749, 308] width 400 height 14
click at [607, 346] on div "Select..." at bounding box center [741, 338] width 377 height 24
click at [629, 391] on div "Approved Content Library" at bounding box center [749, 379] width 398 height 34
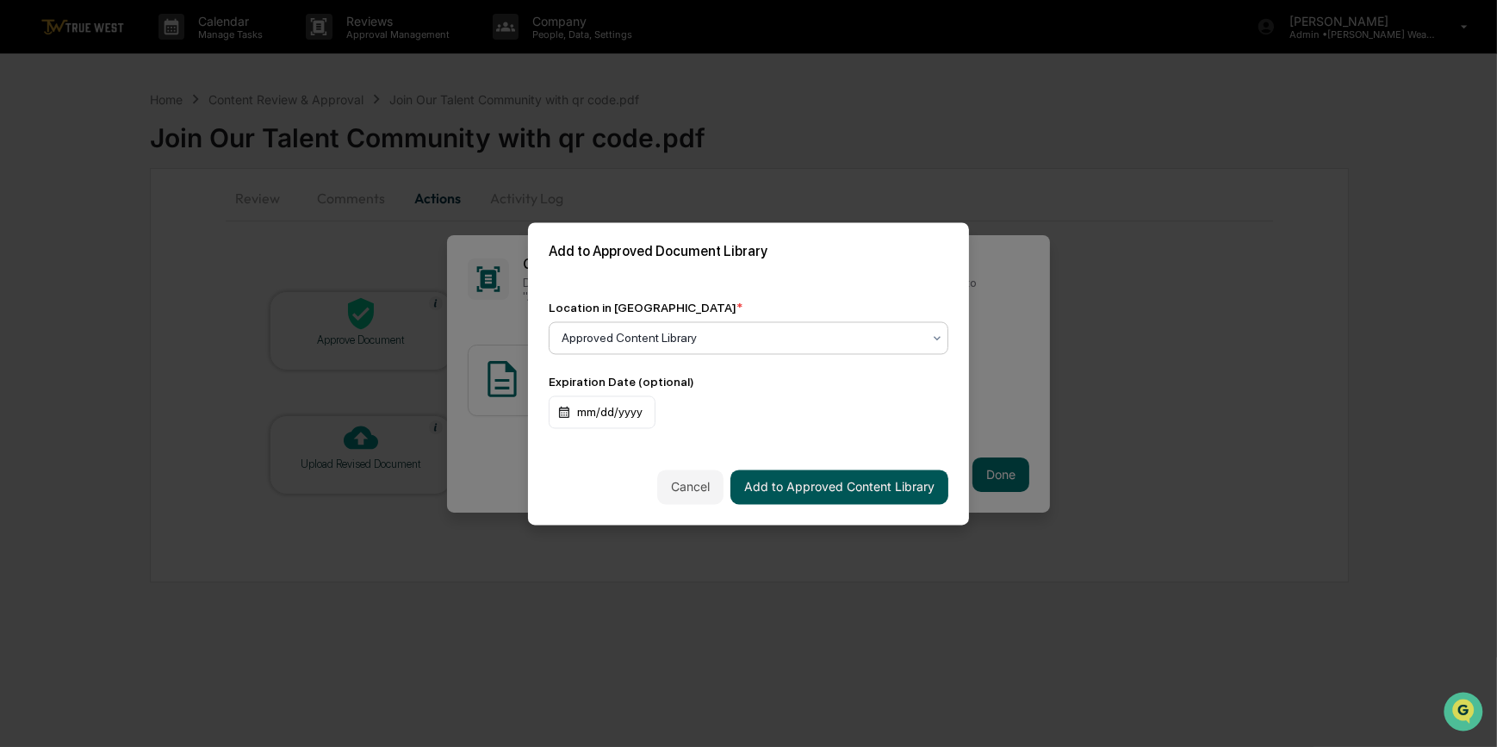
click at [836, 485] on button "Add to Approved Content Library" at bounding box center [840, 487] width 218 height 34
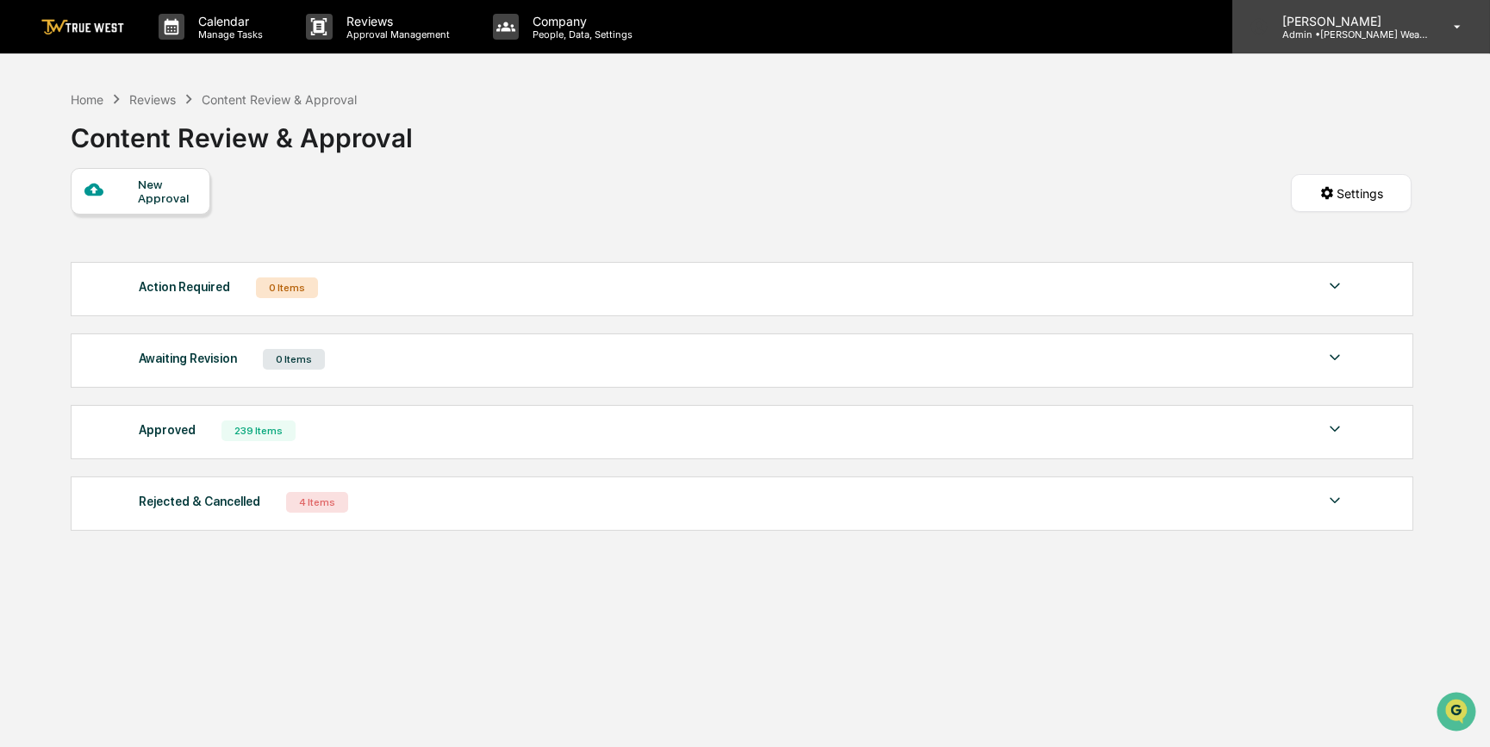
click at [1351, 16] on p "[PERSON_NAME]" at bounding box center [1348, 21] width 160 height 15
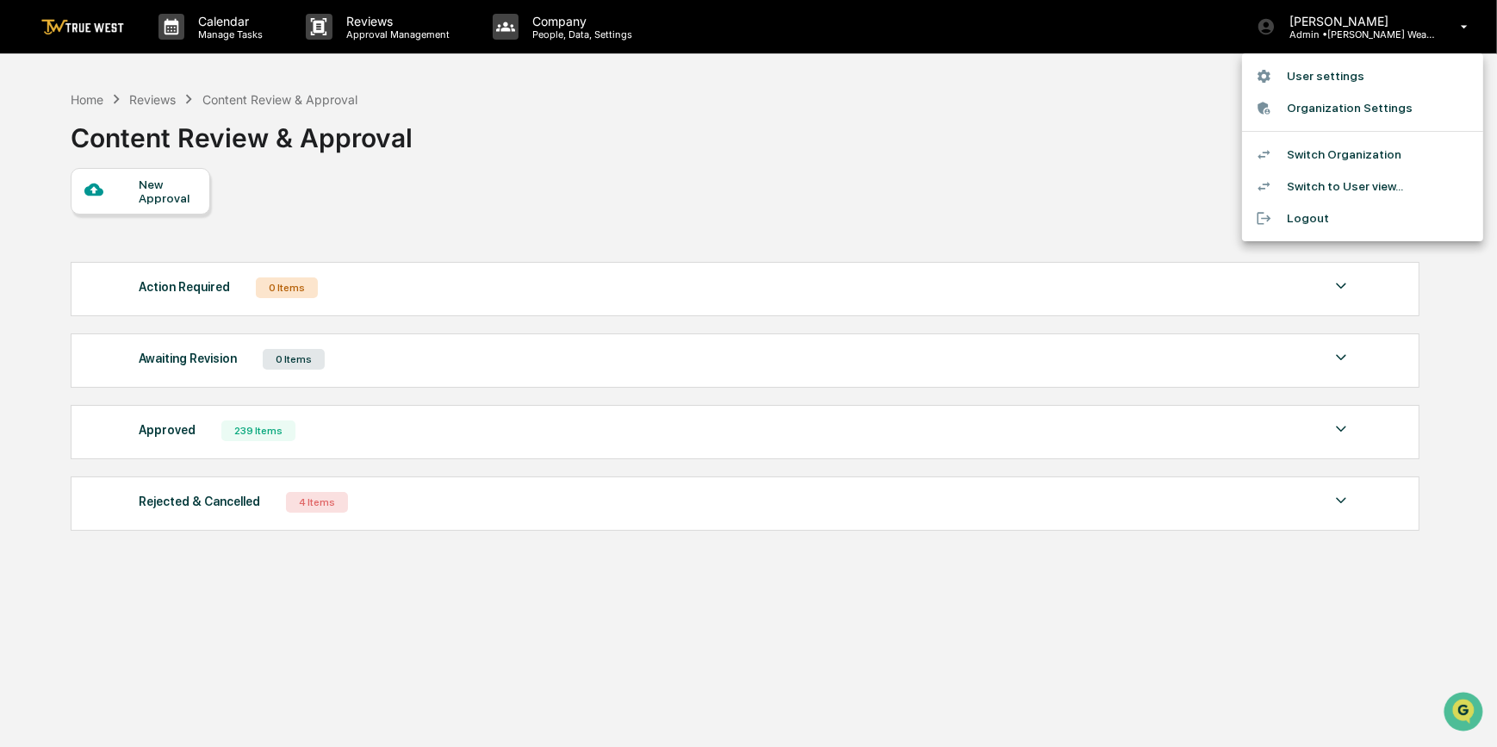
click at [1298, 155] on li "Switch Organization" at bounding box center [1362, 155] width 241 height 32
